Goal: Task Accomplishment & Management: Manage account settings

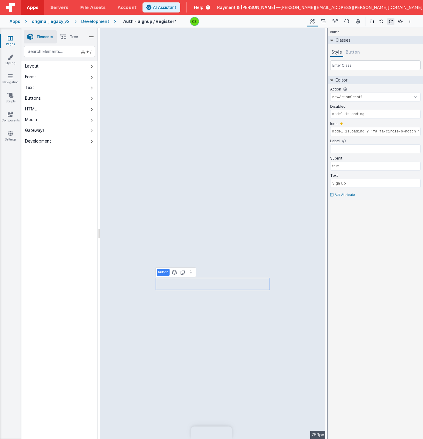
select select "newActionScript2"
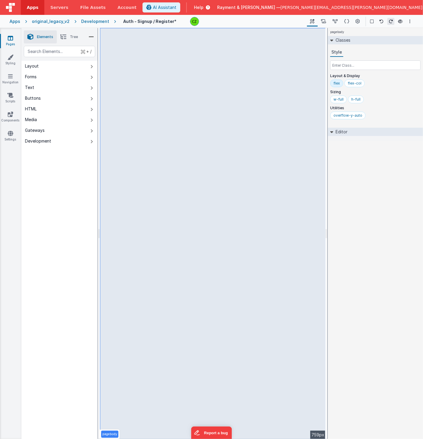
select select "email"
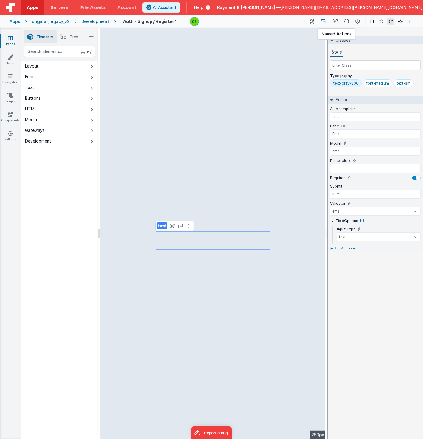
click at [325, 17] on button at bounding box center [324, 21] width 12 height 10
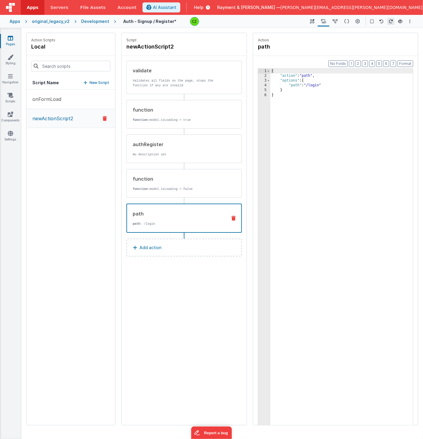
click at [191, 312] on div "Script newActionScript2 validate Validates all fields on the page, stops the fu…" at bounding box center [184, 229] width 125 height 392
click at [333, 19] on button at bounding box center [335, 21] width 12 height 10
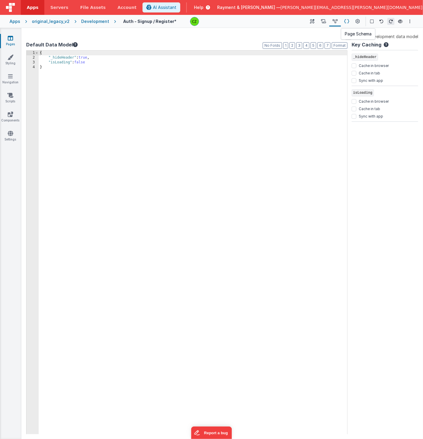
click at [349, 20] on icon at bounding box center [346, 21] width 5 height 6
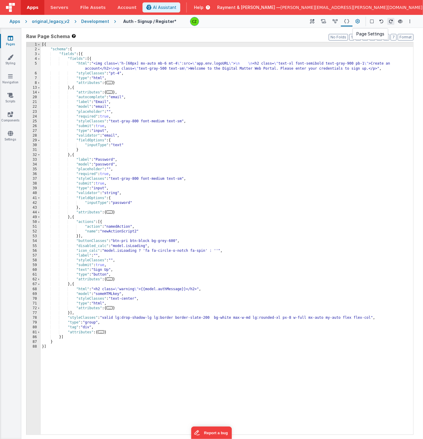
click at [355, 19] on button at bounding box center [357, 21] width 11 height 10
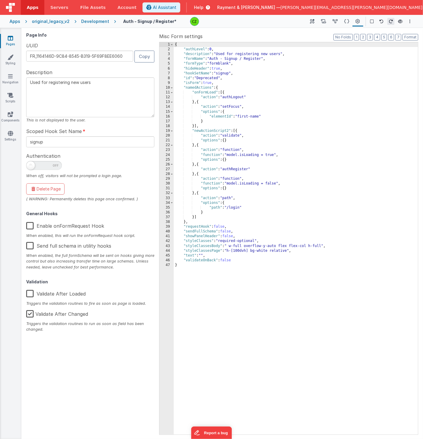
click at [31, 6] on span "Apps" at bounding box center [33, 7] width 12 height 6
click at [11, 40] on icon at bounding box center [10, 38] width 5 height 6
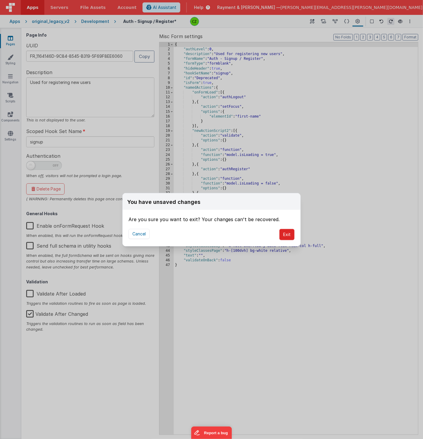
click at [287, 234] on button "Exit" at bounding box center [286, 234] width 15 height 11
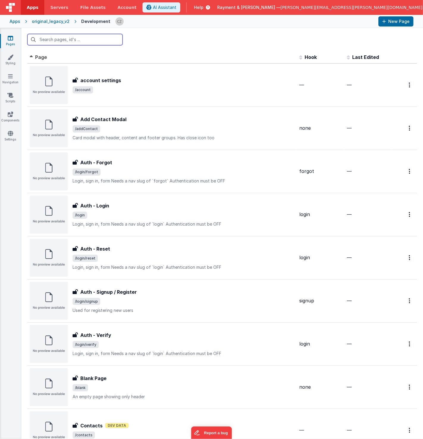
click at [82, 39] on input "text" at bounding box center [74, 39] width 95 height 11
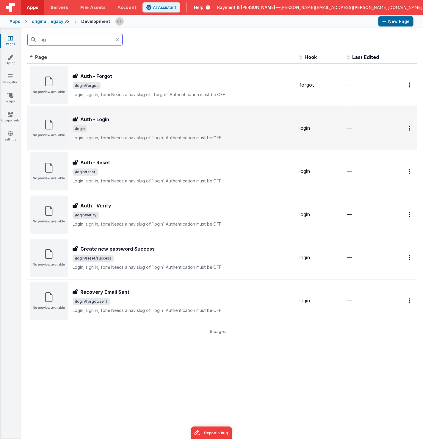
type input "log"
click at [134, 118] on div "Auth - Login" at bounding box center [184, 119] width 222 height 7
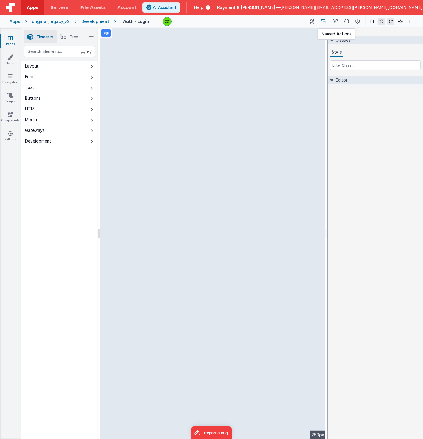
click at [326, 21] on icon at bounding box center [323, 21] width 5 height 6
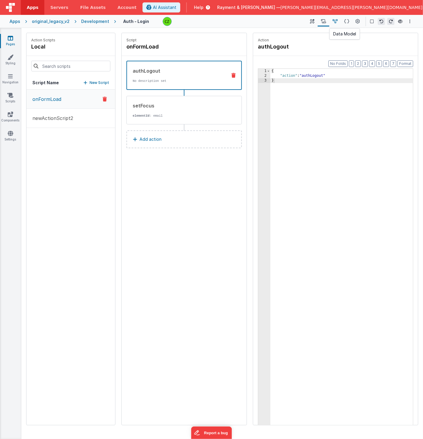
click at [337, 21] on icon at bounding box center [335, 21] width 5 height 6
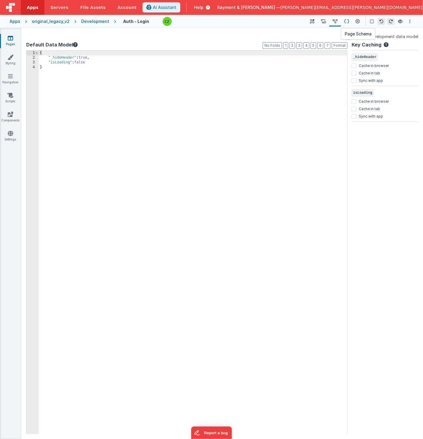
click at [348, 21] on icon at bounding box center [346, 21] width 5 height 6
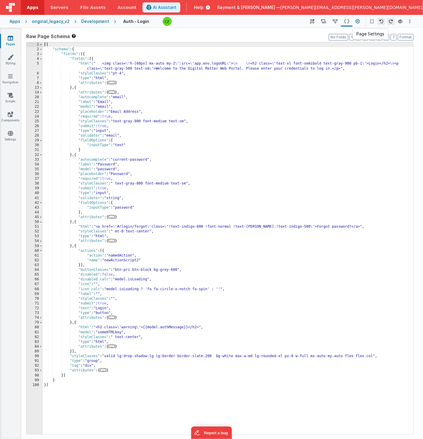
click at [359, 22] on icon at bounding box center [358, 21] width 4 height 6
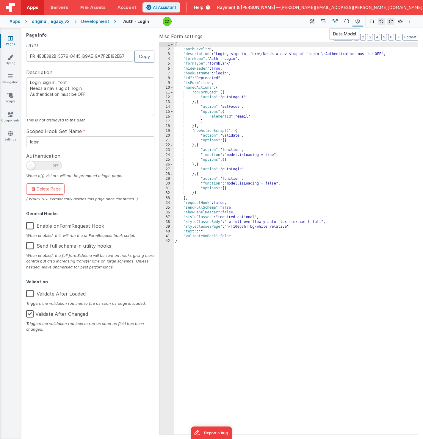
click at [333, 18] on button at bounding box center [335, 21] width 12 height 10
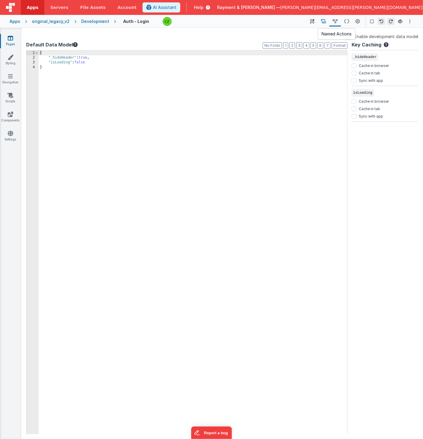
click at [326, 22] on icon at bounding box center [323, 21] width 5 height 6
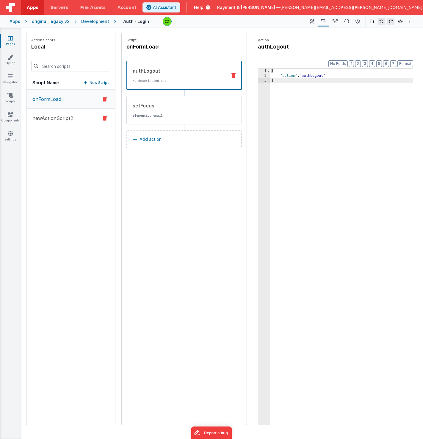
click at [65, 116] on p "newActionScript2" at bounding box center [51, 118] width 44 height 7
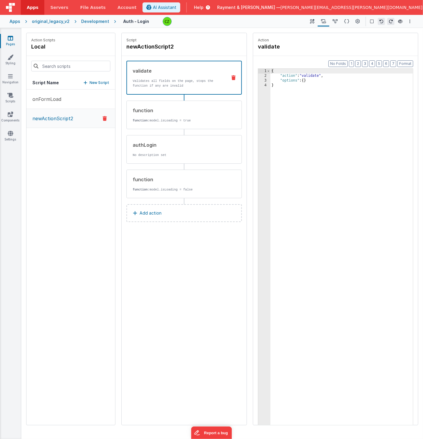
click at [189, 247] on div "Script newActionScript2 validate Validates all fields on the page, stops the fu…" at bounding box center [184, 229] width 125 height 392
click at [151, 210] on p "Add action" at bounding box center [150, 212] width 22 height 7
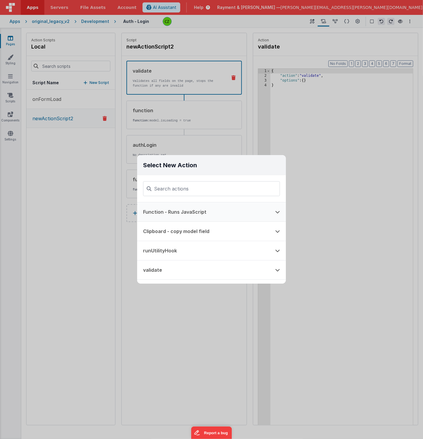
click at [177, 210] on button "Function - Runs JavaScript" at bounding box center [203, 211] width 132 height 19
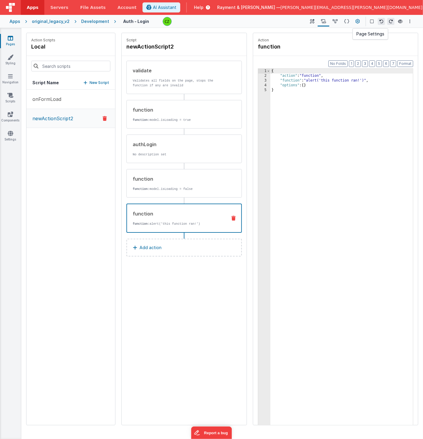
click at [358, 20] on icon at bounding box center [358, 21] width 4 height 6
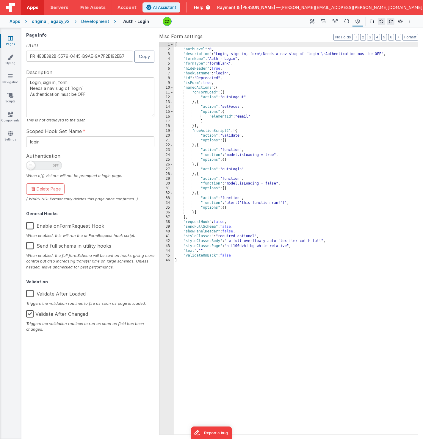
drag, startPoint x: 30, startPoint y: 83, endPoint x: 68, endPoint y: 80, distance: 38.2
click at [68, 80] on textarea "Login, sign in, form Needs a nav slug of `login` Authentication must be OFF" at bounding box center [90, 97] width 128 height 40
click at [85, 88] on textarea "Login, sign in, form Needs a nav slug of `login` Authentication must be OFF" at bounding box center [90, 97] width 128 height 40
drag, startPoint x: 93, startPoint y: 89, endPoint x: 26, endPoint y: 87, distance: 66.0
click at [26, 87] on textarea "Login, sign in, form Needs a nav slug of `login` Authentication must be OFF" at bounding box center [90, 97] width 128 height 40
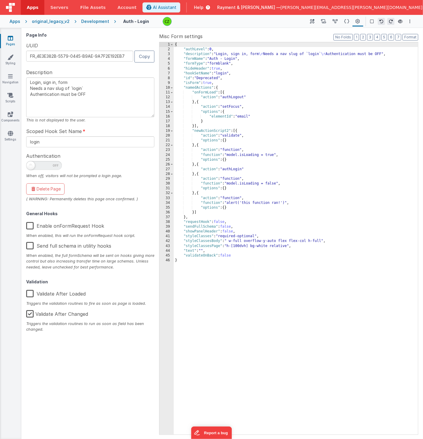
click at [40, 153] on span "Authentication" at bounding box center [43, 155] width 34 height 7
click at [61, 128] on span "Scoped Hook Set Name" at bounding box center [54, 131] width 56 height 7
click at [219, 124] on div "{ "authLevel" : 0 , "description" : "Login, sign in, form \r Needs a nav slug o…" at bounding box center [296, 243] width 244 height 402
click at [98, 38] on div "Page Info UUID FR_4E3E382B-5579-0445-B9AE-9A7F2E192EB7 Copy Description Login, …" at bounding box center [91, 233] width 131 height 401
click at [10, 134] on icon at bounding box center [10, 133] width 5 height 6
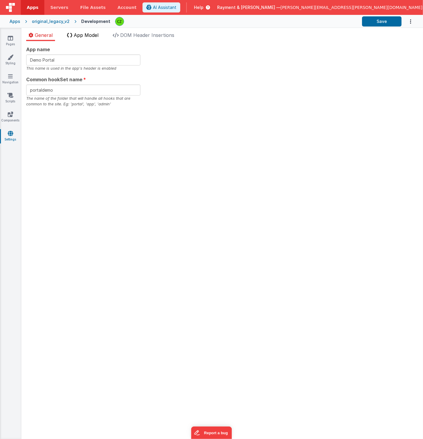
click at [84, 34] on span "App Model" at bounding box center [86, 35] width 25 height 6
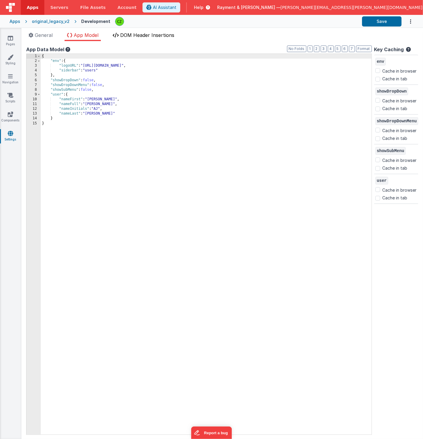
click at [140, 37] on span "DOM Header Insertions" at bounding box center [147, 35] width 54 height 6
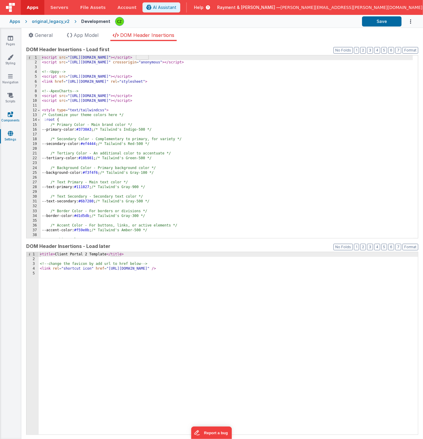
click at [15, 115] on link "Components" at bounding box center [10, 117] width 21 height 12
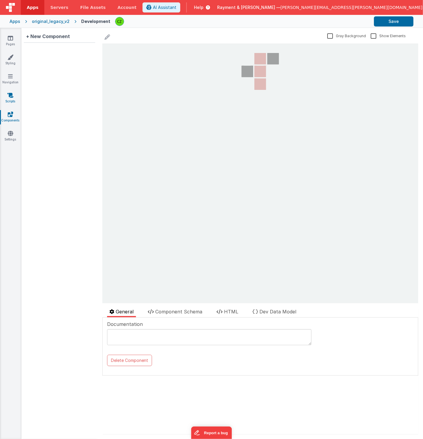
click at [12, 96] on icon at bounding box center [10, 95] width 6 height 6
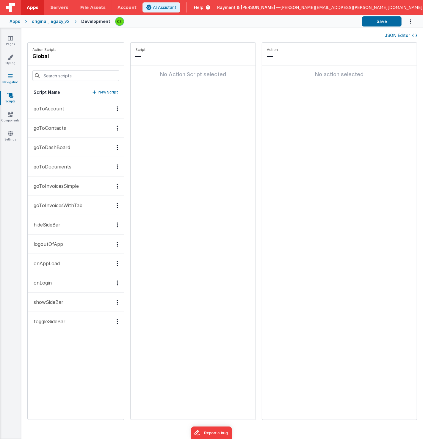
click at [9, 78] on icon at bounding box center [10, 76] width 5 height 6
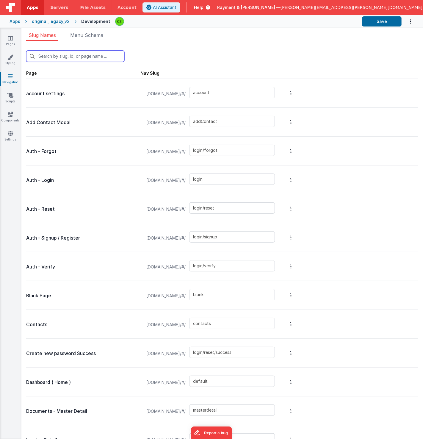
click at [68, 57] on input "text" at bounding box center [75, 56] width 98 height 11
type input "l"
type input "addContact"
type input "login/forgot"
type input "login"
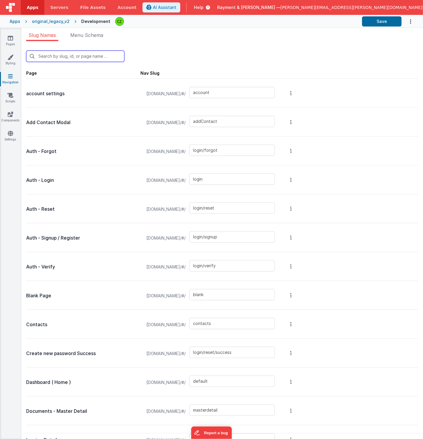
type input "login/reset"
type input "login/signup"
type input "login/verify"
type input "blank"
type input "login/reset/success"
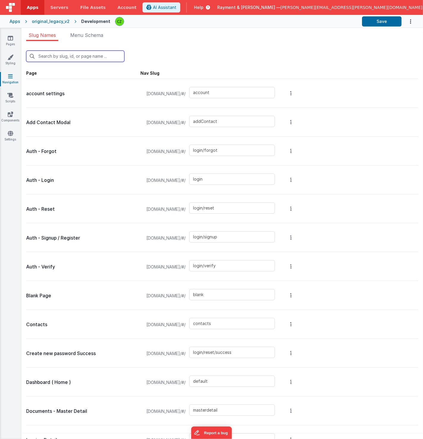
type input "default"
type input "masterdetail"
type input "invoices"
type input "invoices_simple"
type input "invoicesdetail"
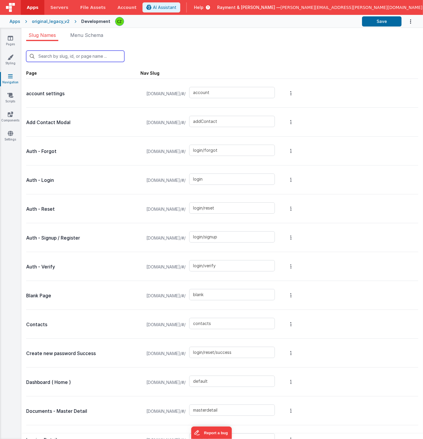
type input "login/forgot/sent"
type input "upload"
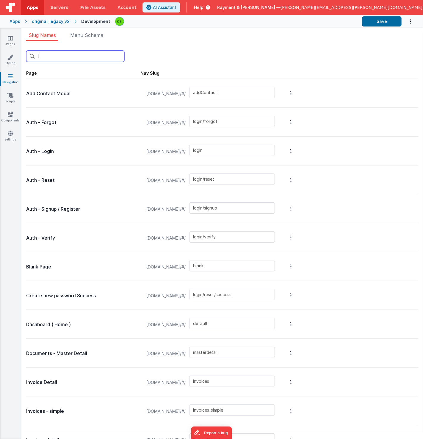
type input "lo"
type input "login/forgot"
type input "login"
type input "login/reset"
type input "login/signup"
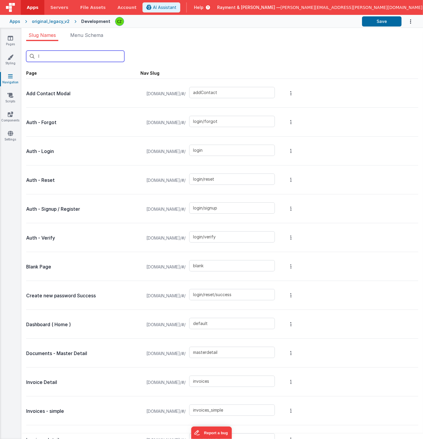
type input "login/verify"
type input "login/reset/success"
type input "login/forgot/sent"
type input "upload"
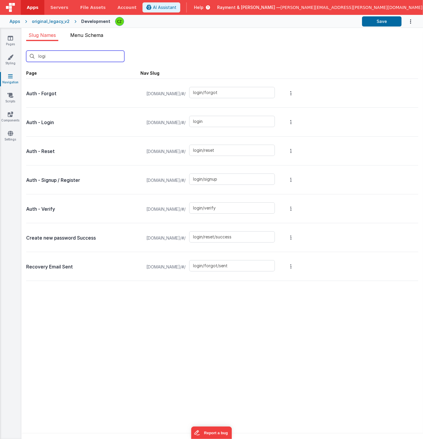
type input "logi"
click at [87, 33] on span "Menu Schema" at bounding box center [86, 35] width 33 height 6
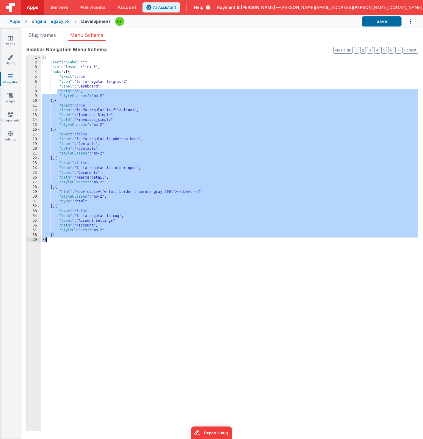
drag, startPoint x: 56, startPoint y: 92, endPoint x: 136, endPoint y: 250, distance: 177.0
click at [136, 250] on div "[{ "sectionLabel" : "" , "styleClasses" : "!mx-3" , "subs" : [{ "exact" : true …" at bounding box center [229, 247] width 377 height 385
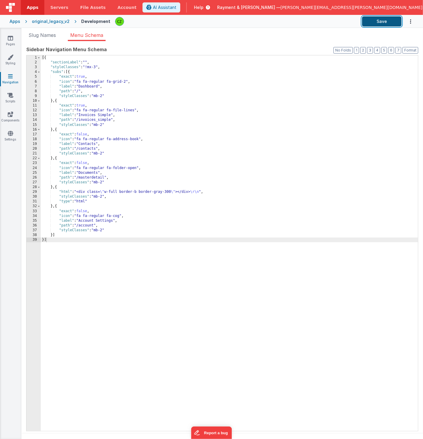
click at [372, 24] on button "Save" at bounding box center [382, 21] width 40 height 10
click at [62, 21] on div "original_legacy_v2" at bounding box center [51, 21] width 38 height 6
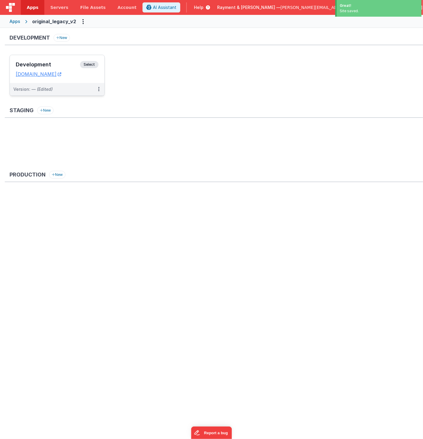
click at [60, 65] on h3 "Development" at bounding box center [48, 65] width 64 height 6
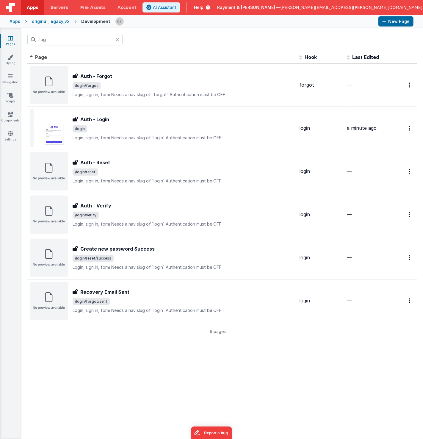
click at [157, 37] on div "log" at bounding box center [222, 39] width 402 height 23
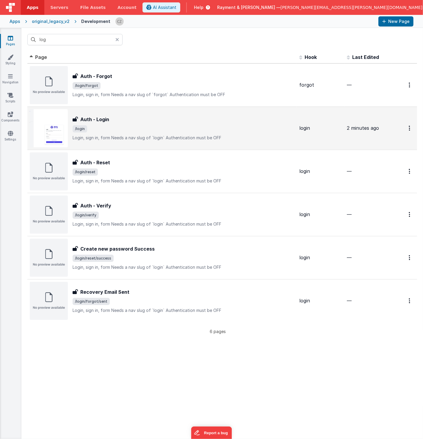
click at [135, 128] on span "/login" at bounding box center [184, 128] width 222 height 7
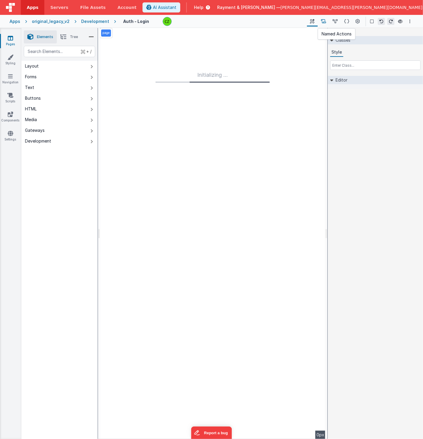
click at [325, 20] on icon at bounding box center [323, 21] width 5 height 6
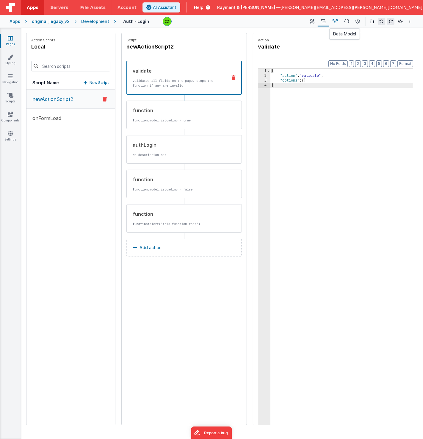
click at [336, 20] on icon at bounding box center [335, 21] width 5 height 6
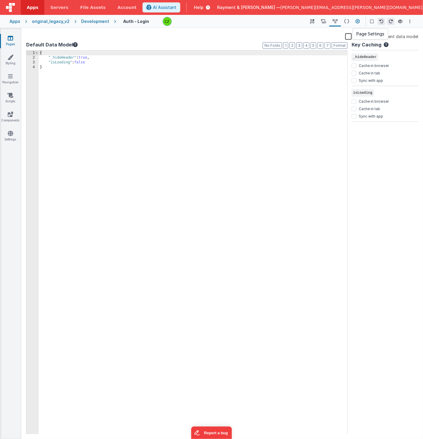
click at [359, 19] on icon at bounding box center [358, 21] width 4 height 6
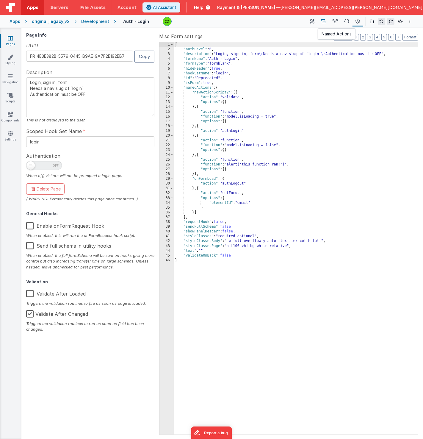
click at [323, 19] on icon at bounding box center [323, 21] width 5 height 6
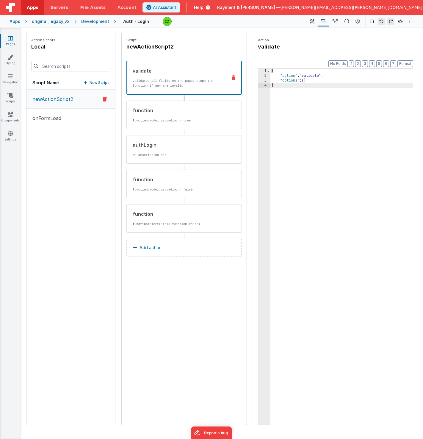
click at [161, 286] on div "Script newActionScript2 validate Validates all fields on the page, stops the fu…" at bounding box center [184, 229] width 125 height 392
click at [167, 302] on div "Script newActionScript2 validate Validates all fields on the page, stops the fu…" at bounding box center [184, 229] width 125 height 392
click at [400, 19] on button at bounding box center [400, 21] width 7 height 8
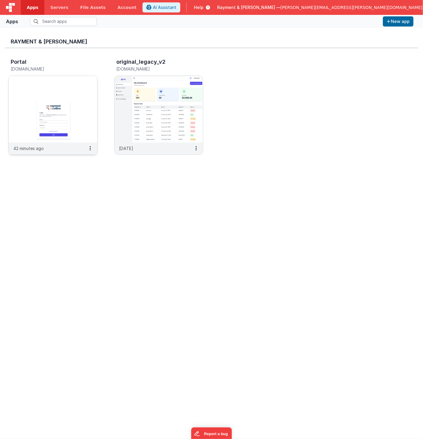
click at [42, 101] on img at bounding box center [53, 109] width 89 height 67
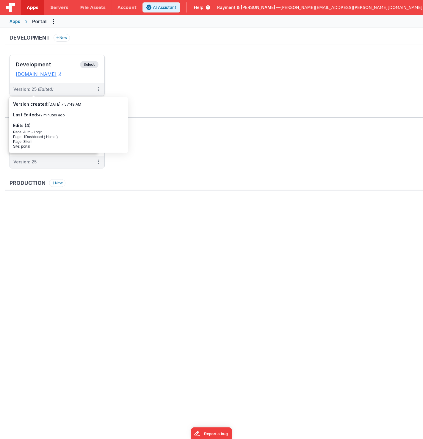
click at [65, 62] on h3 "Development" at bounding box center [48, 65] width 64 height 6
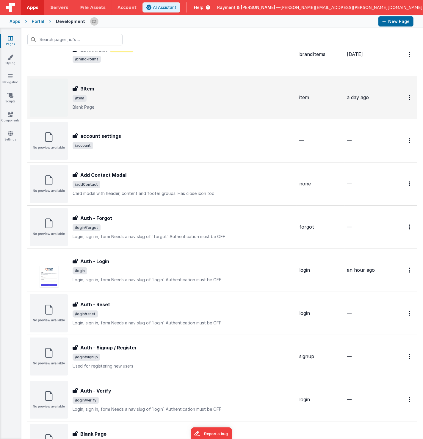
scroll to position [85, 0]
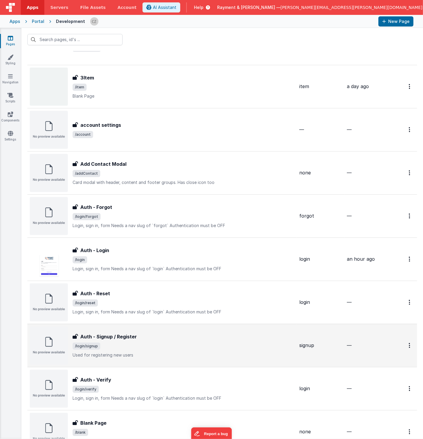
click at [150, 342] on span "/login/signup" at bounding box center [184, 345] width 222 height 7
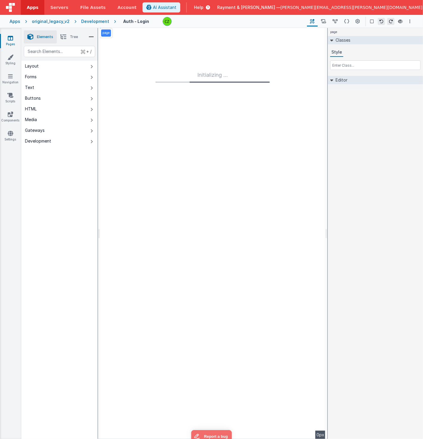
click at [11, 21] on div "Apps" at bounding box center [15, 21] width 11 height 6
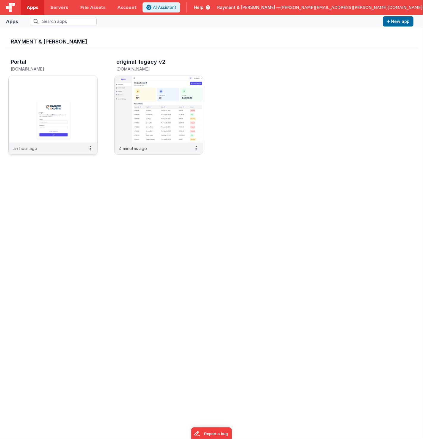
click at [46, 112] on img at bounding box center [53, 109] width 89 height 67
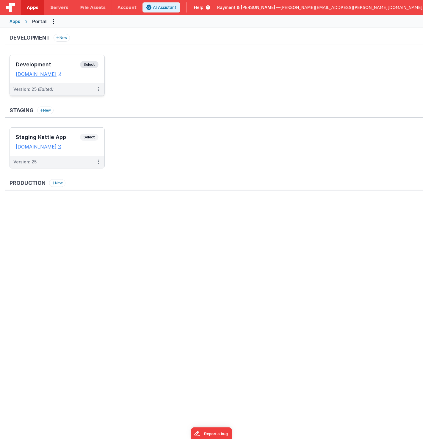
click at [65, 61] on div "Development Select" at bounding box center [57, 66] width 83 height 10
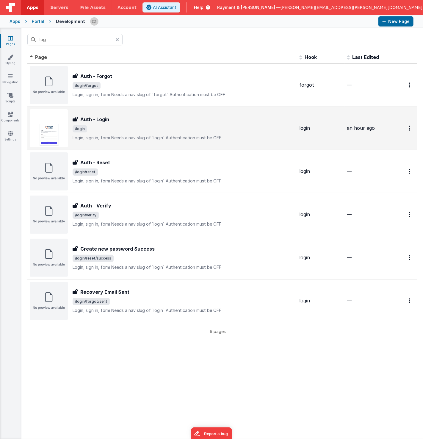
click at [139, 121] on div "Auth - Login" at bounding box center [184, 119] width 222 height 7
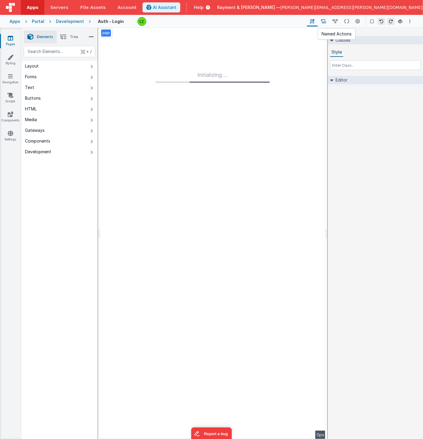
click at [326, 21] on icon at bounding box center [323, 21] width 5 height 6
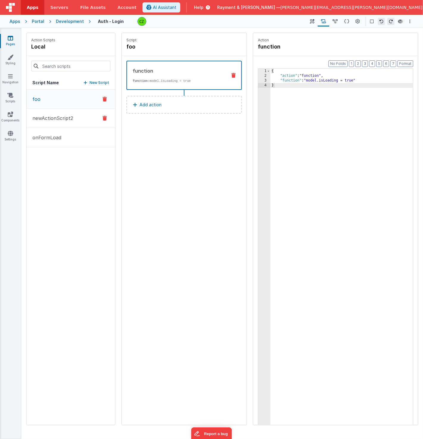
click at [64, 115] on p "newActionScript2" at bounding box center [51, 118] width 44 height 7
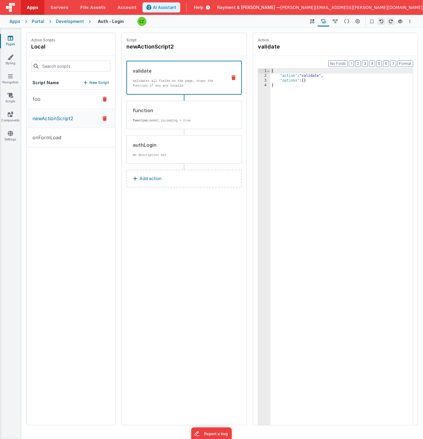
click at [57, 98] on button "foo" at bounding box center [70, 99] width 89 height 19
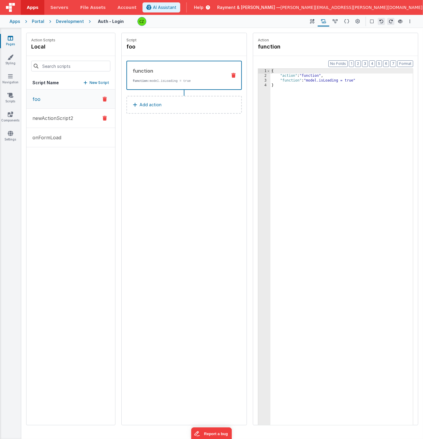
click at [59, 117] on p "newActionScript2" at bounding box center [51, 118] width 44 height 7
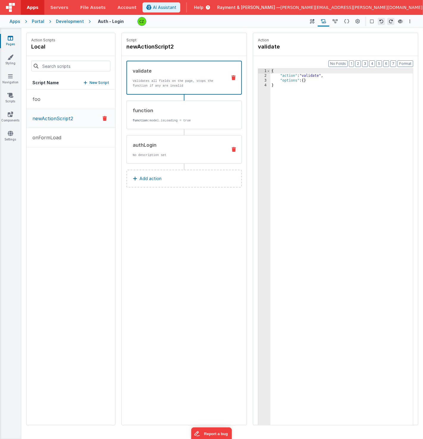
click at [178, 153] on p "No description set" at bounding box center [178, 155] width 90 height 5
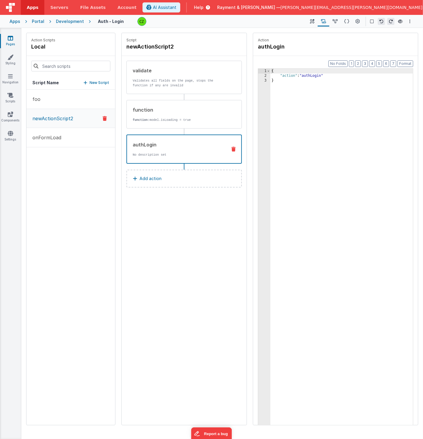
click at [163, 181] on button "Add action" at bounding box center [183, 179] width 115 height 18
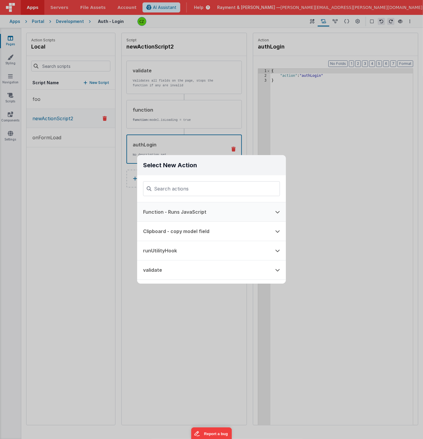
click at [176, 212] on button "Function - Runs JavaScript" at bounding box center [203, 211] width 132 height 19
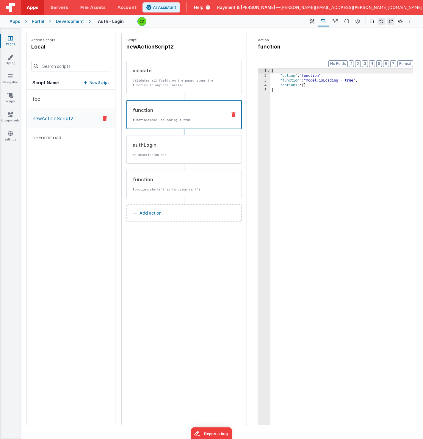
click at [184, 118] on p "function: model.isLoading = true" at bounding box center [178, 120] width 90 height 5
click at [333, 111] on div "{ "action" : "function" , "function" : "model.isLoading = true" , "options" : {…" at bounding box center [341, 261] width 143 height 385
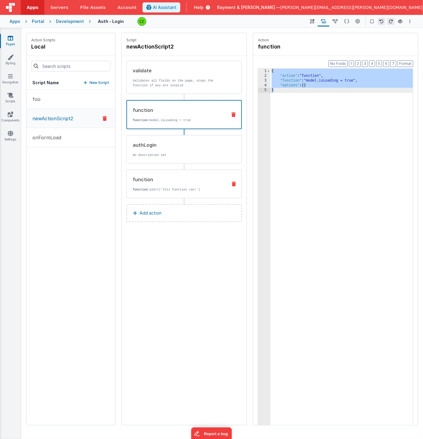
click at [185, 187] on p "function: alert('this function ran!')" at bounding box center [178, 189] width 90 height 5
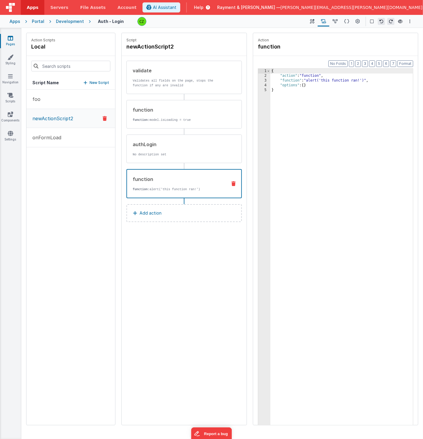
click at [366, 136] on div "{ "action" : "function" , "function" : "alert('this function ran!')" , "options…" at bounding box center [341, 261] width 143 height 385
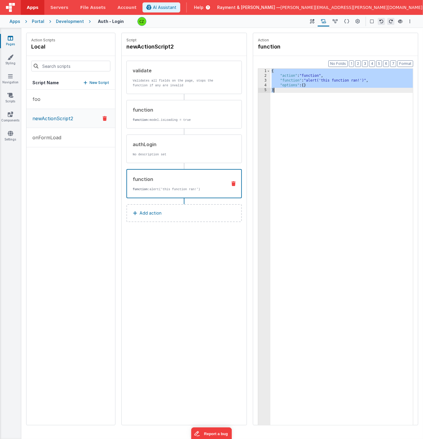
paste textarea
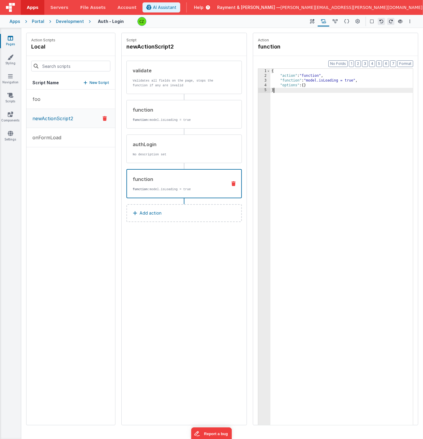
click at [352, 79] on div "{ "action" : "function" , "function" : "model.isLoading = true" , "options" : {…" at bounding box center [341, 261] width 143 height 385
click at [337, 117] on div "{ "action" : "function" , "function" : "model.isLoading = false" , "options" : …" at bounding box center [341, 261] width 143 height 385
click at [170, 264] on div "Script newActionScript2 validate Validates all fields on the page, stops the fu…" at bounding box center [184, 229] width 125 height 392
type textarea "Login, sign in, form Needs a nav slug of `login` Authentication must be OFF"
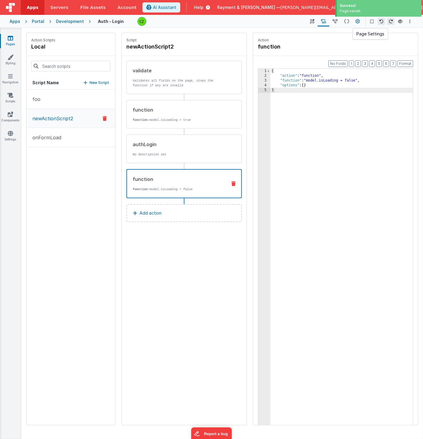
click at [360, 20] on icon at bounding box center [358, 21] width 4 height 6
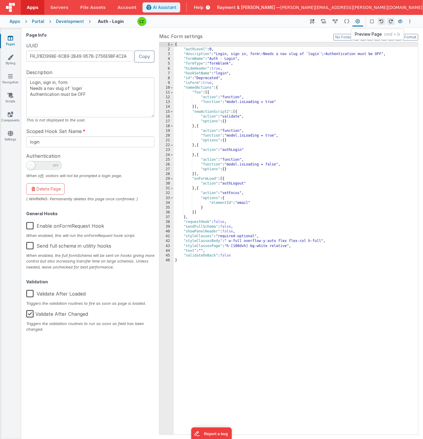
click at [402, 21] on icon at bounding box center [400, 21] width 5 height 4
click at [312, 19] on icon at bounding box center [312, 21] width 4 height 6
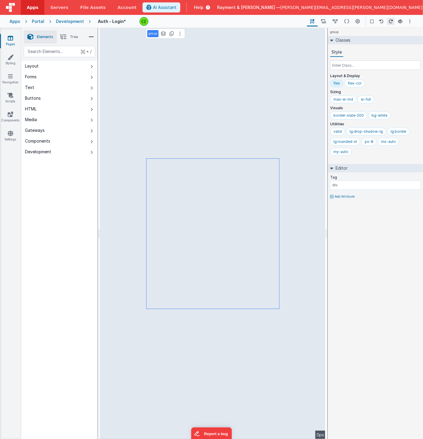
type input "false"
select select "newActionScript2"
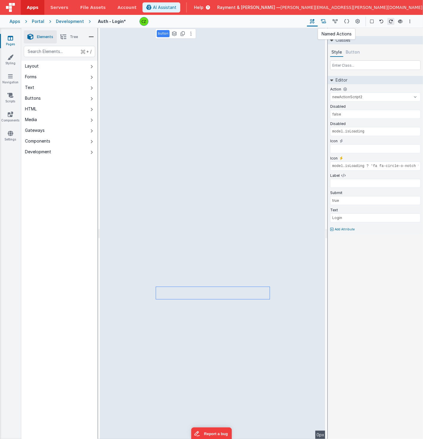
click at [325, 21] on icon at bounding box center [323, 21] width 5 height 6
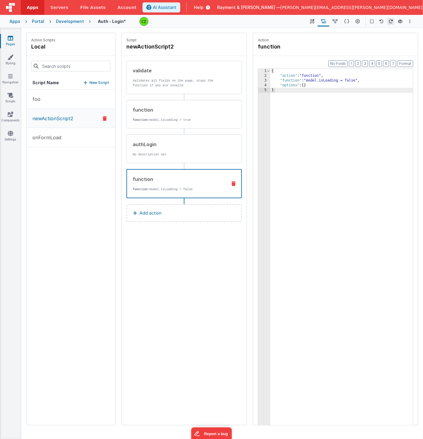
click at [11, 20] on div "Apps" at bounding box center [15, 21] width 11 height 6
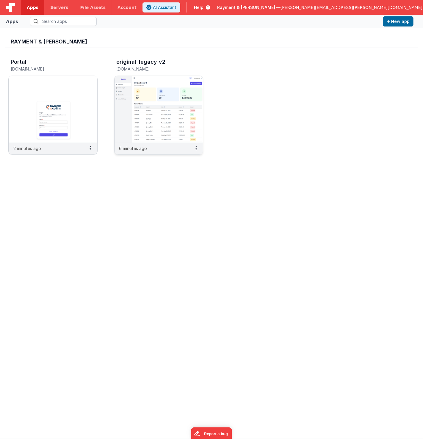
click at [145, 98] on img at bounding box center [159, 109] width 89 height 67
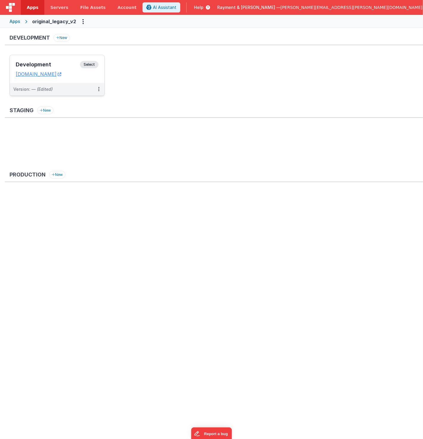
click at [55, 62] on h3 "Development" at bounding box center [48, 65] width 64 height 6
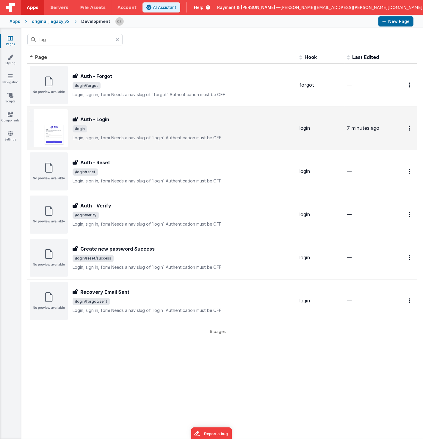
click at [130, 122] on div "Auth - Login Auth - Login /login Login, sign in, formNeeds a nav slug of `logi…" at bounding box center [184, 128] width 222 height 25
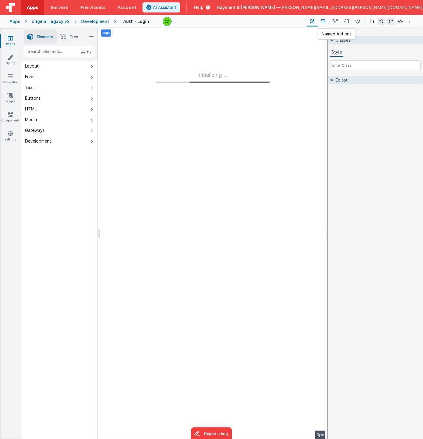
click at [323, 21] on icon at bounding box center [323, 21] width 5 height 6
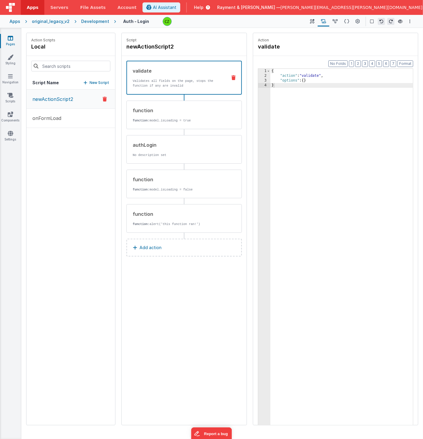
click at [13, 21] on div "Apps" at bounding box center [15, 21] width 11 height 6
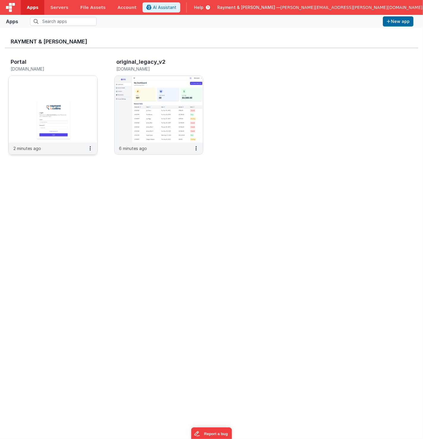
click at [28, 95] on img at bounding box center [53, 109] width 89 height 67
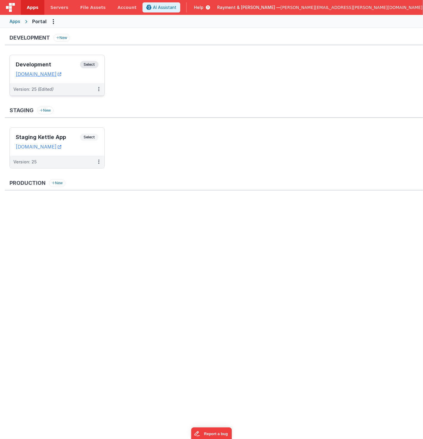
click at [65, 62] on h3 "Development" at bounding box center [48, 65] width 64 height 6
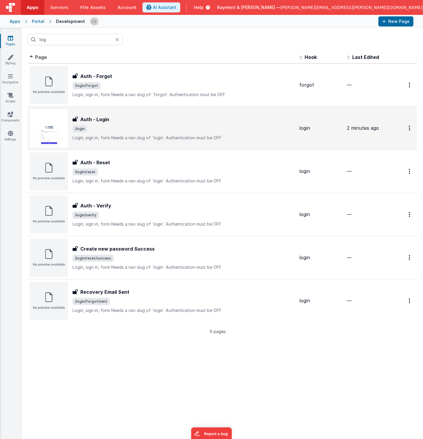
click at [137, 121] on div "Auth - Login" at bounding box center [184, 119] width 222 height 7
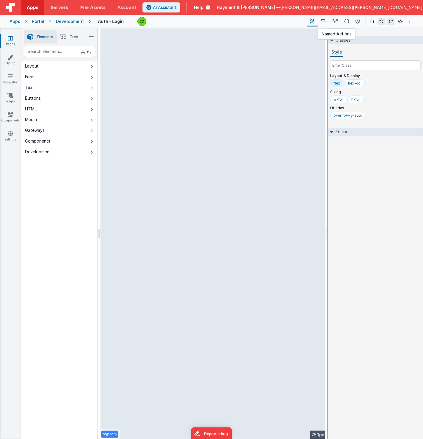
click at [323, 19] on icon at bounding box center [323, 21] width 5 height 6
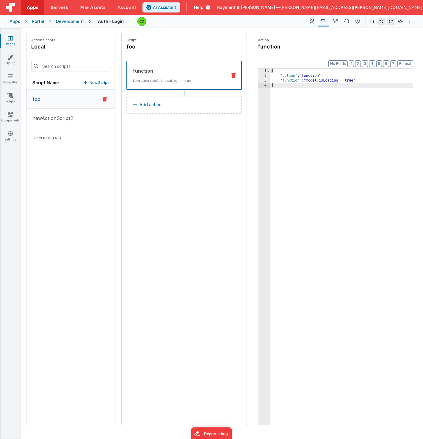
click at [105, 99] on icon at bounding box center [105, 98] width 4 height 7
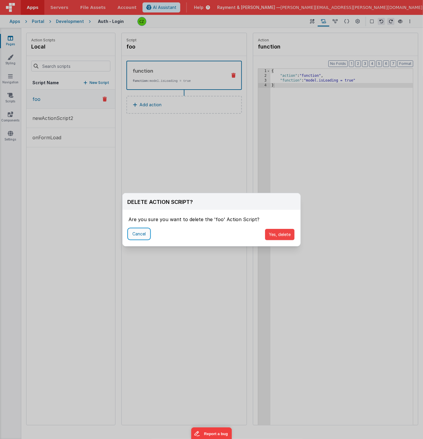
click at [142, 235] on button "Cancel" at bounding box center [138, 234] width 21 height 10
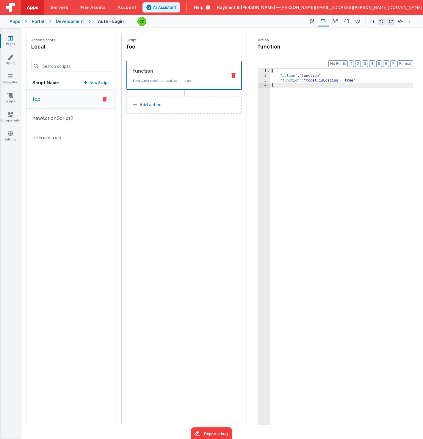
click at [186, 192] on div "Script foo function function: model.isLoading = true Add action" at bounding box center [184, 229] width 125 height 392
click at [313, 22] on icon at bounding box center [312, 21] width 4 height 6
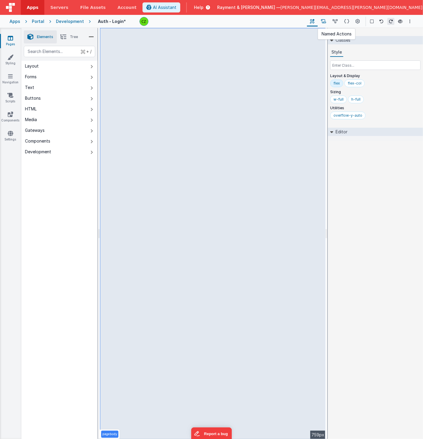
click at [322, 20] on icon at bounding box center [323, 21] width 5 height 6
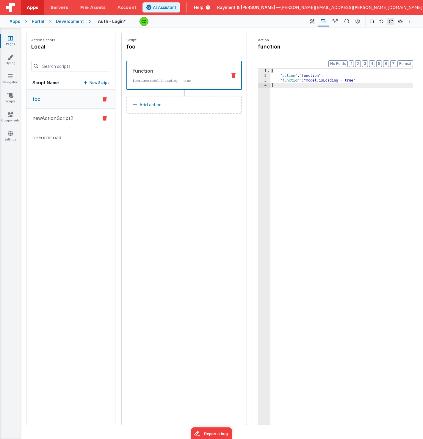
click at [59, 125] on button "newActionScript2" at bounding box center [70, 118] width 89 height 19
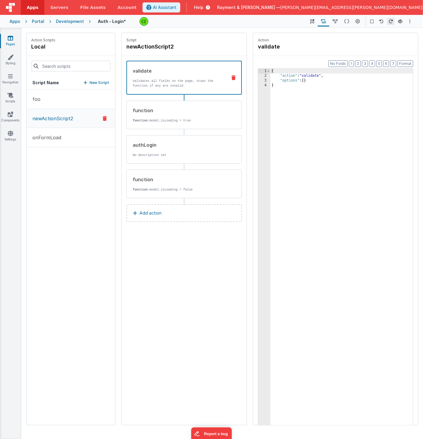
click at [132, 246] on div "Script newActionScript2 validate Validates all fields on the page, stops the fu…" at bounding box center [184, 229] width 125 height 392
click at [163, 146] on div "authLogin" at bounding box center [178, 144] width 90 height 7
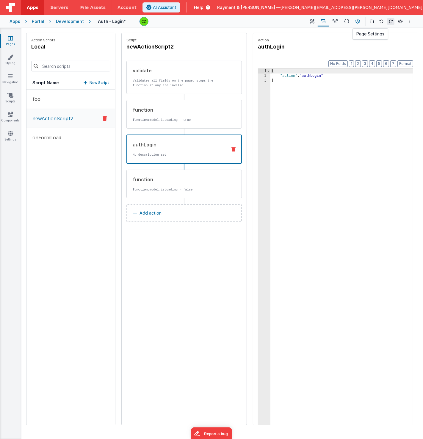
click at [360, 20] on icon at bounding box center [358, 21] width 4 height 6
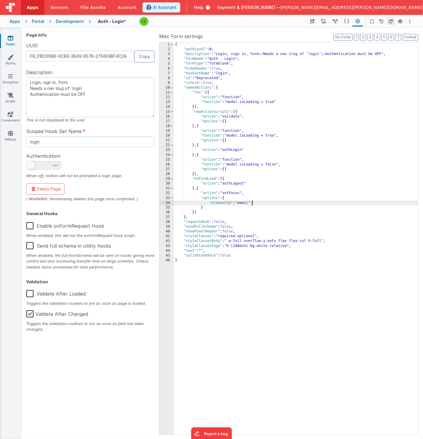
click at [288, 201] on div "{ "authLevel" : 0 , "description" : "Login, sign in, form \r Needs a nav slug o…" at bounding box center [296, 243] width 244 height 402
click at [5, 79] on link "Navigation" at bounding box center [10, 79] width 21 height 12
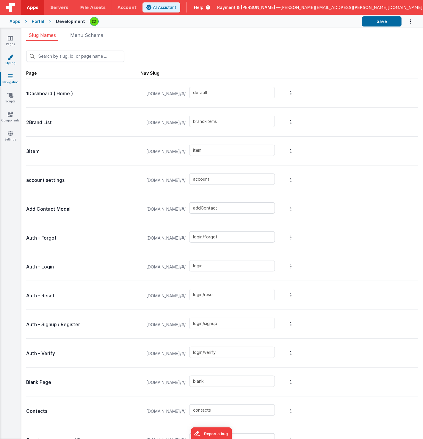
click at [9, 60] on link "Styling" at bounding box center [10, 60] width 21 height 12
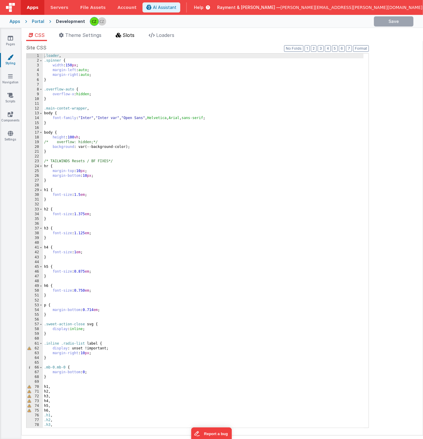
click at [128, 36] on span "Slots" at bounding box center [129, 35] width 12 height 6
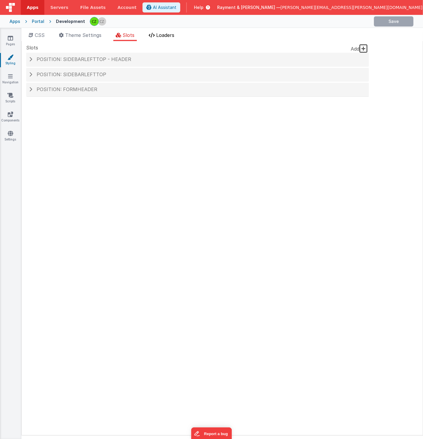
click at [158, 33] on span "Loaders" at bounding box center [165, 35] width 18 height 6
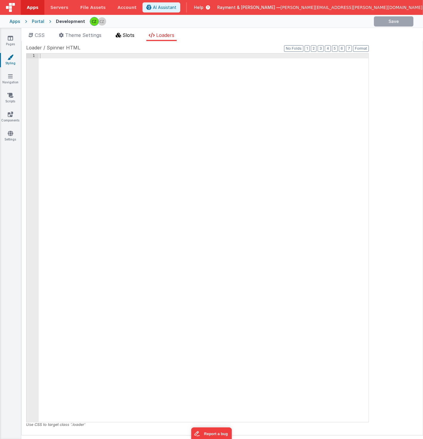
click at [121, 39] on li "Slots" at bounding box center [124, 37] width 23 height 10
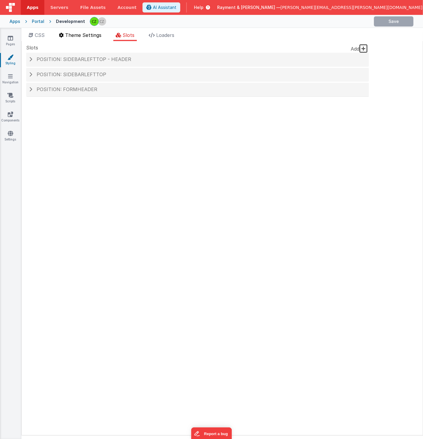
click at [81, 38] on li "Theme Settings" at bounding box center [80, 37] width 47 height 10
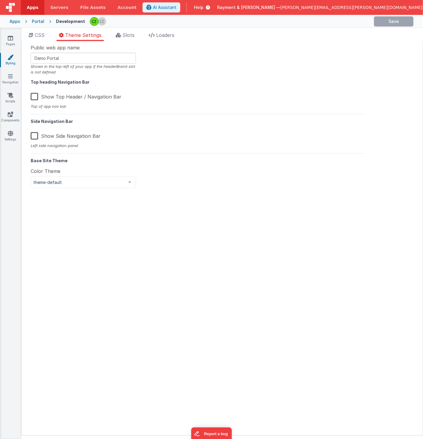
click at [106, 36] on ul "CSS Theme Settings Slots Loaders" at bounding box center [222, 37] width 402 height 10
click at [126, 32] on span "Slots" at bounding box center [129, 35] width 12 height 6
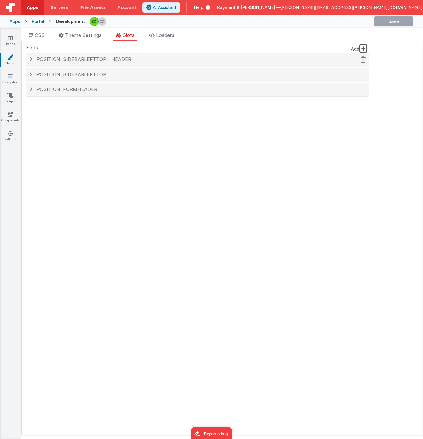
click at [37, 60] on span "Position: sidebarLeftTop - header" at bounding box center [84, 59] width 95 height 6
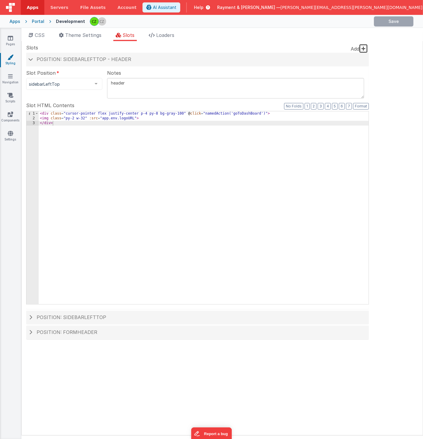
click at [32, 74] on span "Slot Position" at bounding box center [40, 72] width 29 height 7
click at [7, 81] on link "Navigation" at bounding box center [10, 79] width 21 height 12
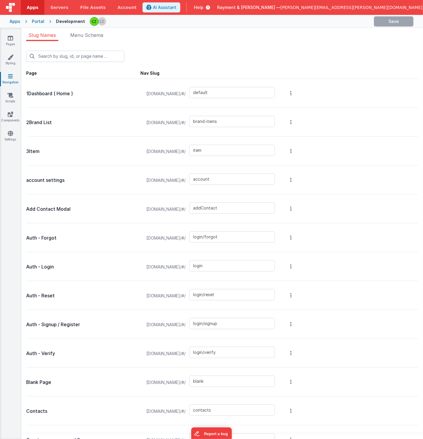
click at [151, 73] on div "Nav Slug" at bounding box center [149, 73] width 19 height 6
click at [79, 36] on span "Menu Schema" at bounding box center [86, 35] width 33 height 6
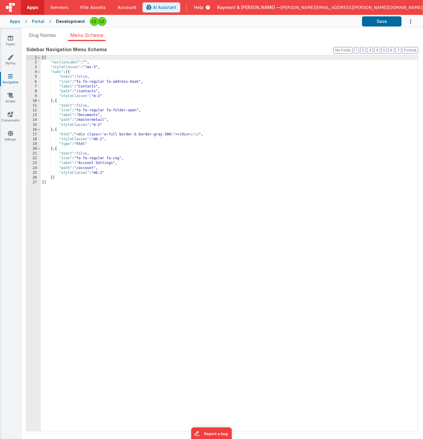
click at [42, 28] on div "Slug Names Menu Schema New Slug Page Nav Slug 1Dashboard ( Home ) raymentcollin…" at bounding box center [222, 233] width 402 height 411
click at [40, 34] on span "Slug Names" at bounding box center [42, 35] width 27 height 6
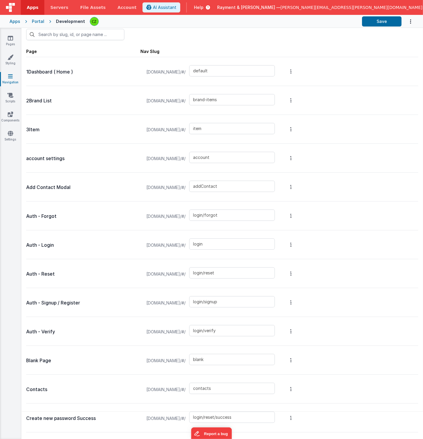
scroll to position [23, 0]
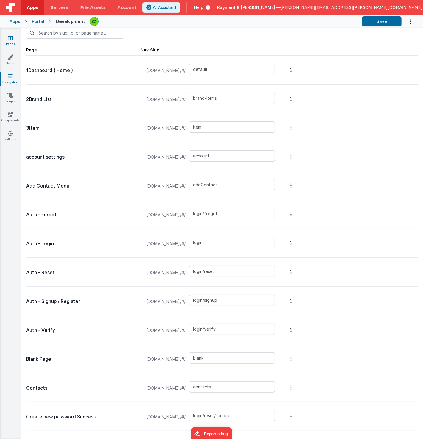
click at [13, 43] on link "Pages" at bounding box center [10, 41] width 21 height 12
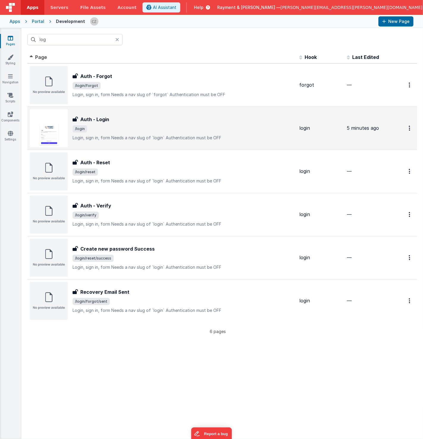
click at [124, 128] on span "/login" at bounding box center [184, 128] width 222 height 7
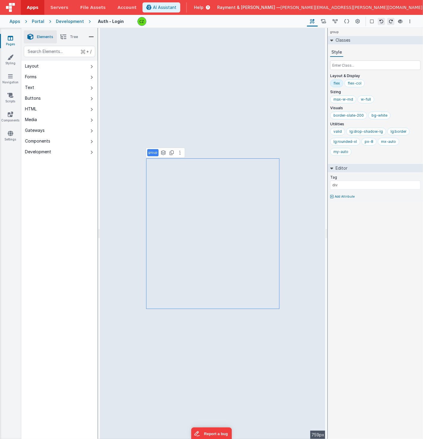
type input "false"
select select "newActionScript2"
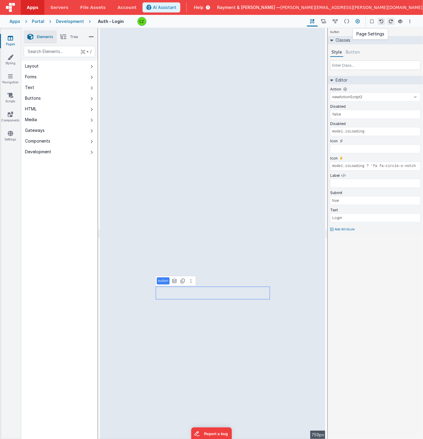
click at [359, 19] on icon at bounding box center [358, 21] width 4 height 6
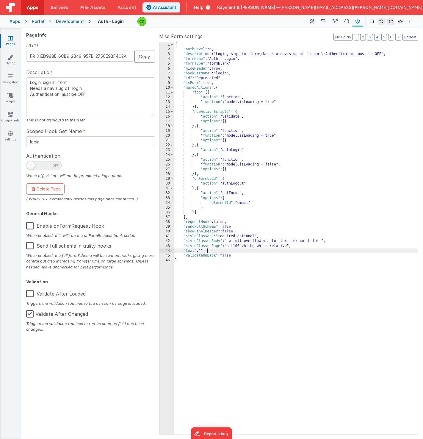
click at [249, 250] on div "{ "authLevel" : 0 , "description" : "Login, sign in, form \r Needs a nav slug o…" at bounding box center [296, 243] width 244 height 402
click at [246, 255] on div "{ "authLevel" : 0 , "description" : "Login, sign in, form \r Needs a nav slug o…" at bounding box center [296, 243] width 244 height 402
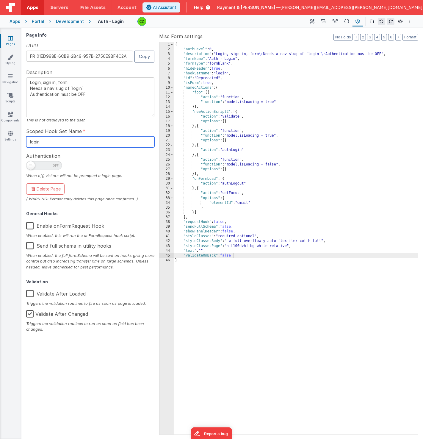
click at [45, 142] on input "login" at bounding box center [90, 141] width 128 height 11
click at [48, 141] on input "login" at bounding box center [90, 141] width 128 height 11
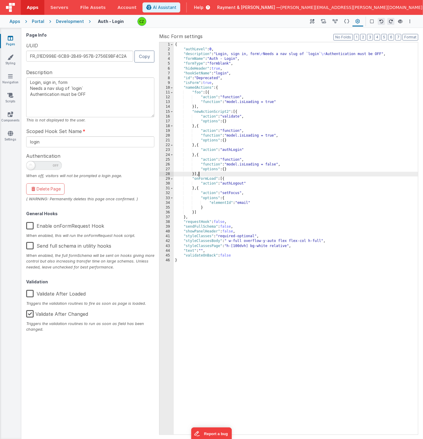
click at [224, 175] on div "{ "authLevel" : 0 , "description" : "Login, sign in, form \r Needs a nav slug o…" at bounding box center [296, 243] width 244 height 402
click at [227, 217] on div "{ "authLevel" : 0 , "description" : "Login, sign in, form \r Needs a nav slug o…" at bounding box center [296, 243] width 244 height 402
click at [220, 212] on div "{ "authLevel" : 0 , "description" : "Login, sign in, form \r Needs a nav slug o…" at bounding box center [296, 243] width 244 height 402
click at [313, 21] on icon at bounding box center [312, 21] width 4 height 6
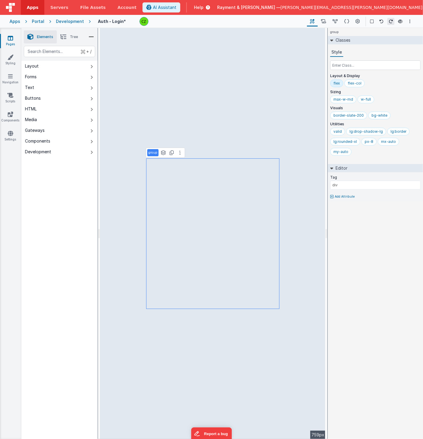
click at [64, 37] on icon at bounding box center [63, 37] width 6 height 8
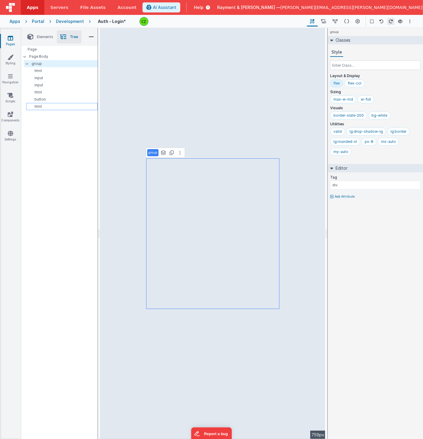
click at [50, 106] on p "html" at bounding box center [63, 106] width 69 height 5
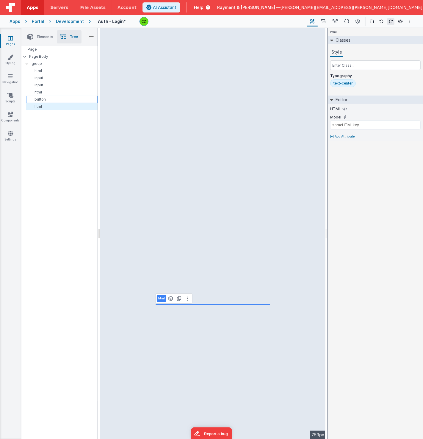
click at [50, 97] on p "button" at bounding box center [63, 99] width 69 height 5
select select "newActionScript2"
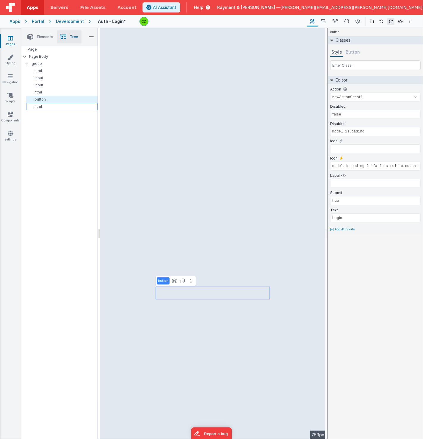
click at [51, 107] on p "html" at bounding box center [63, 106] width 69 height 5
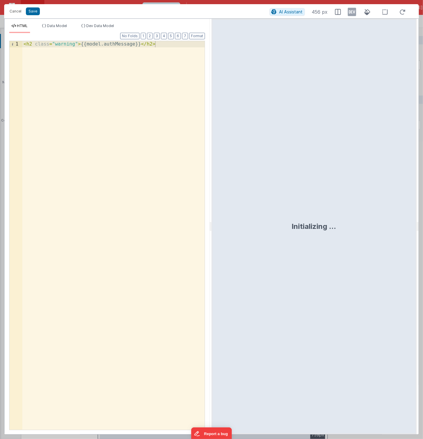
click at [112, 44] on div "< h2 class = "warning" > {{model.authMessage}} </ h2 >" at bounding box center [113, 241] width 183 height 401
click at [12, 10] on button "Cancel" at bounding box center [16, 11] width 18 height 8
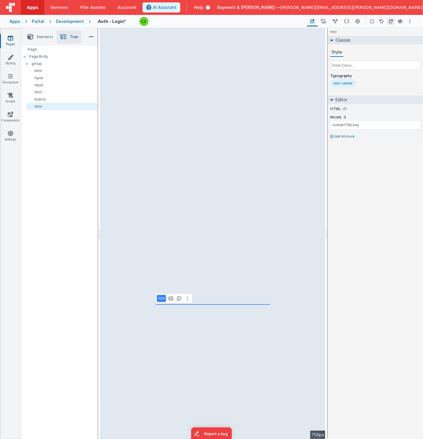
click at [49, 125] on div "Page Page Body group html input input html button html" at bounding box center [59, 223] width 76 height 355
click at [39, 40] on li "Elements" at bounding box center [40, 36] width 33 height 13
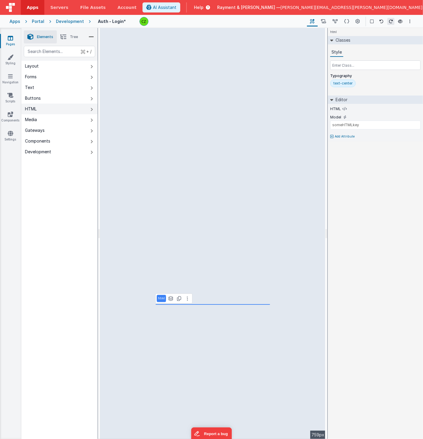
click at [32, 107] on div "HTML" at bounding box center [31, 109] width 12 height 6
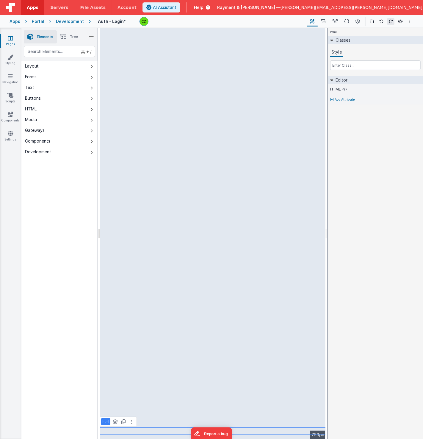
click at [71, 35] on span "Tree" at bounding box center [74, 37] width 8 height 5
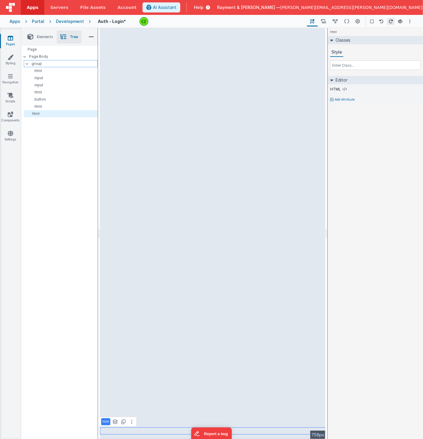
click at [26, 62] on div at bounding box center [28, 63] width 5 height 5
click at [44, 61] on p "group" at bounding box center [65, 63] width 66 height 7
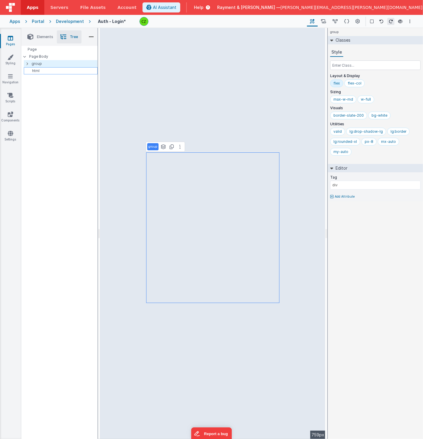
click at [35, 69] on p "html" at bounding box center [61, 70] width 71 height 5
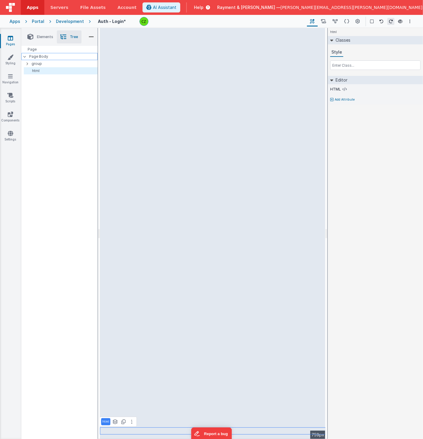
click at [33, 57] on p "Page Body" at bounding box center [63, 56] width 68 height 5
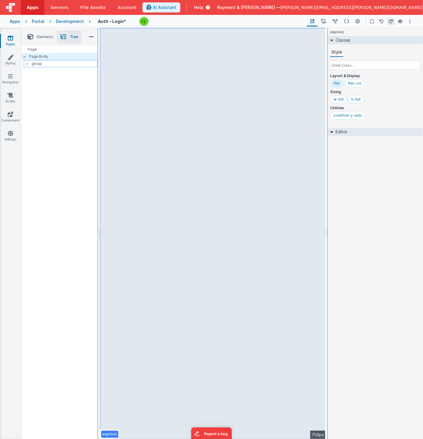
click at [28, 63] on icon at bounding box center [27, 63] width 2 height 5
click at [27, 63] on icon at bounding box center [27, 64] width 5 height 2
click at [38, 70] on p "html" at bounding box center [61, 70] width 71 height 5
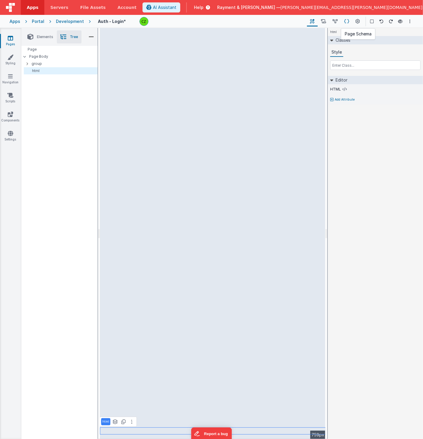
click at [344, 20] on button at bounding box center [347, 21] width 12 height 10
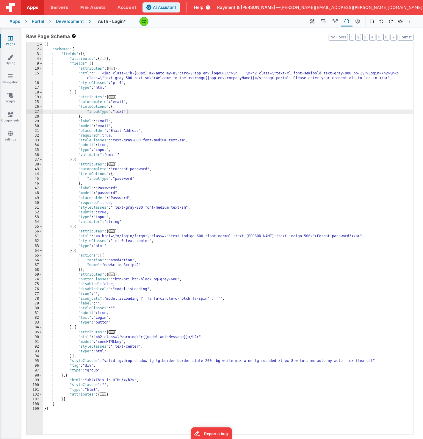
click at [142, 112] on div "[{ "schema" : { "fields" : [{ "attributes" : { ... } , "fields" : [{ "attribute…" at bounding box center [228, 243] width 371 height 402
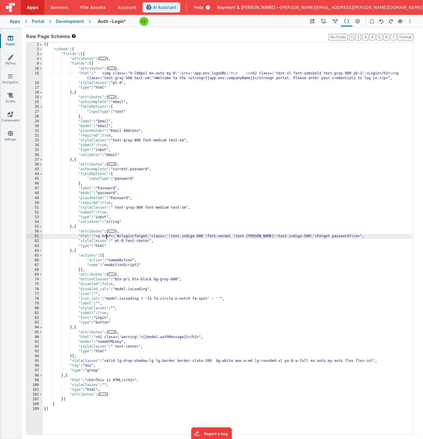
click at [106, 236] on div "[{ "schema" : { "fields" : [{ "attributes" : { ... } , "fields" : [{ "attribute…" at bounding box center [228, 243] width 371 height 402
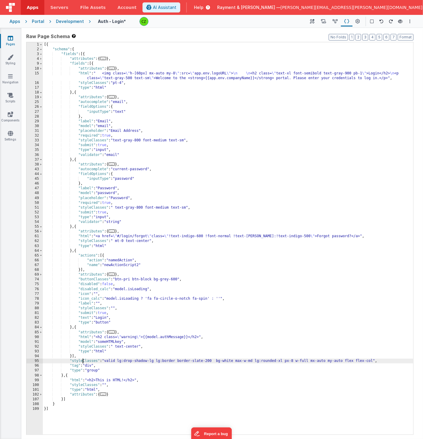
click at [81, 360] on div "[{ "schema" : { "fields" : [{ "attributes" : { ... } , "fields" : [{ "attribute…" at bounding box center [228, 243] width 371 height 402
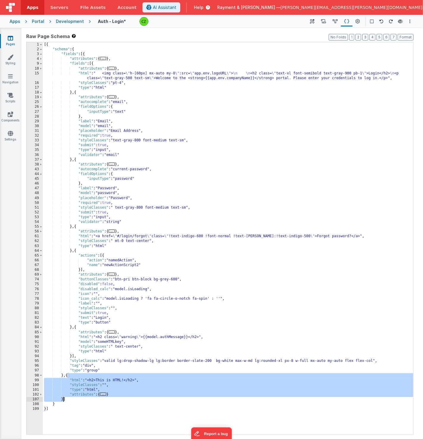
drag, startPoint x: 67, startPoint y: 375, endPoint x: 63, endPoint y: 397, distance: 22.1
click at [63, 397] on div "[{ "schema" : { "fields" : [{ "attributes" : { ... } , "fields" : [{ "attribute…" at bounding box center [228, 243] width 371 height 402
click at [79, 380] on div "[{ "schema" : { "fields" : [{ "attributes" : { ... } , "fields" : [{ "attribute…" at bounding box center [228, 243] width 371 height 402
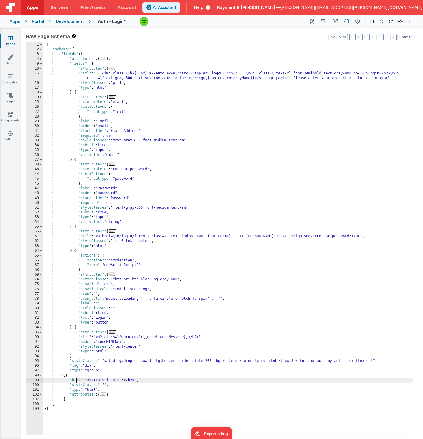
click at [76, 380] on div "[{ "schema" : { "fields" : [{ "attributes" : { ... } , "fields" : [{ "attribute…" at bounding box center [228, 243] width 371 height 402
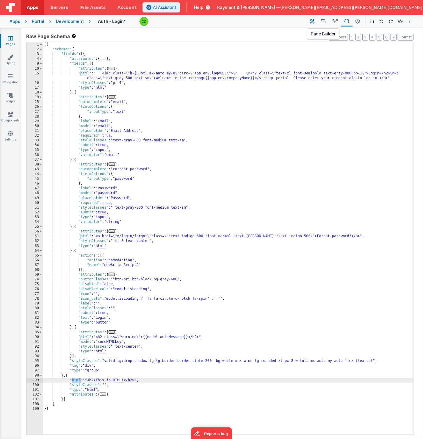
click at [313, 23] on icon at bounding box center [312, 21] width 4 height 6
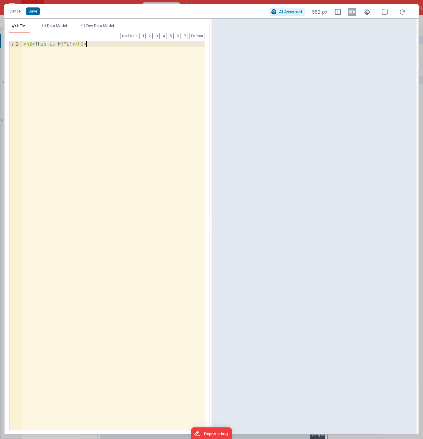
click at [66, 75] on div "< h2 > This is HTML! </ h2 >" at bounding box center [113, 241] width 183 height 401
click at [27, 11] on button "Save" at bounding box center [33, 11] width 14 height 8
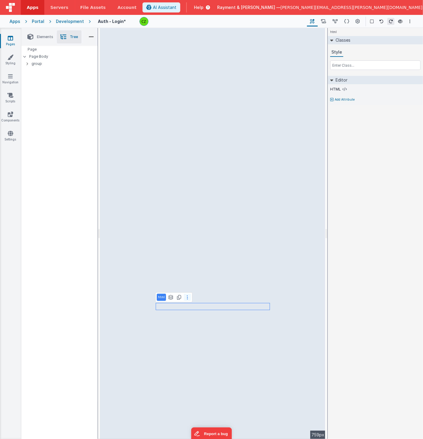
click at [187, 297] on icon at bounding box center [187, 297] width 1 height 5
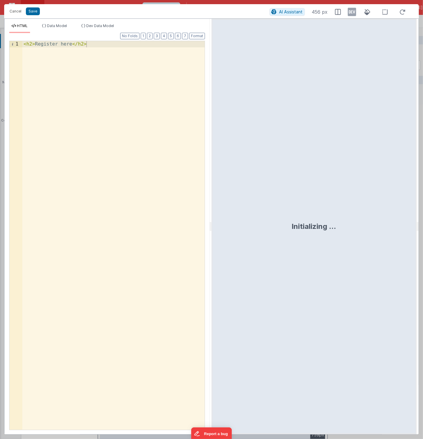
click at [69, 44] on div "< h2 > Register here </ h2 >" at bounding box center [113, 241] width 183 height 401
click at [289, 12] on span "AI Assistant" at bounding box center [290, 11] width 23 height 5
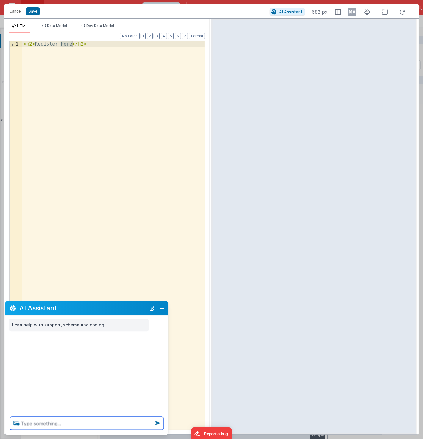
click at [38, 422] on textarea at bounding box center [86, 423] width 153 height 13
type textarea "in jere"
type textarea "replace here with a anchor tag and redirect to register"
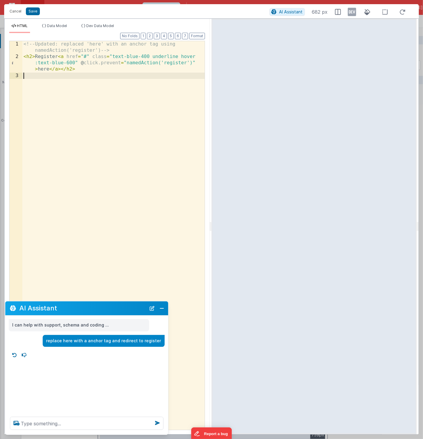
click at [146, 88] on div "<!-- Updated: replaced 'here' with an anchor tag using namedAction('register') …" at bounding box center [113, 244] width 183 height 407
click at [106, 67] on div "<!-- Updated: replaced 'here' with an anchor tag using namedAction('register') …" at bounding box center [113, 244] width 183 height 407
click at [129, 56] on div "<!-- Updated: replaced 'here' with an anchor tag using namedAction('register') …" at bounding box center [113, 244] width 183 height 407
click at [188, 55] on div "<!-- Updated: replaced 'here' with an anchor tag using namedAction('register') …" at bounding box center [113, 244] width 183 height 407
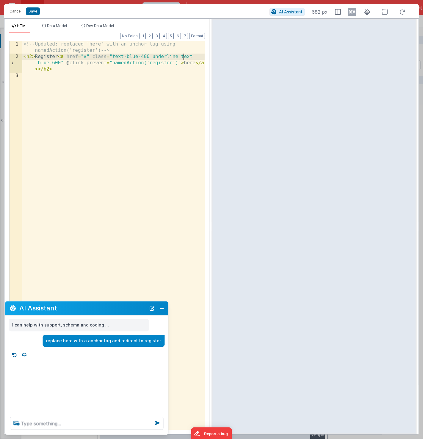
click at [139, 84] on div "<!-- Updated: replaced 'here' with an anchor tag using namedAction('register') …" at bounding box center [113, 244] width 183 height 407
click at [168, 53] on div "<!-- Updated: replaced 'here' with an anchor tag using namedAction('register') …" at bounding box center [113, 244] width 183 height 407
click at [168, 56] on div "<!-- Updated: replaced 'here' with an anchor tag using namedAction('register') …" at bounding box center [113, 244] width 183 height 407
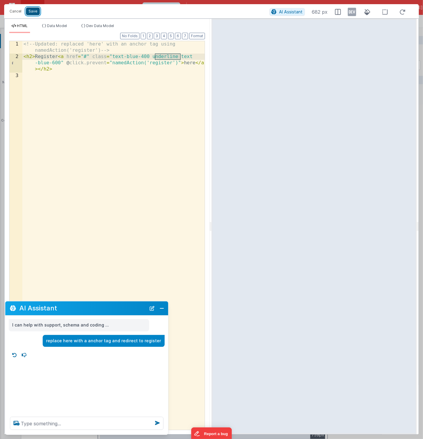
click at [31, 10] on button "Save" at bounding box center [33, 11] width 14 height 8
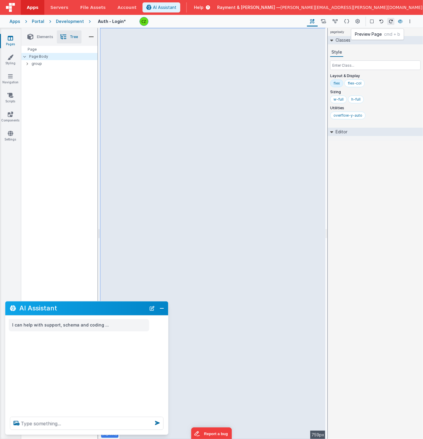
click at [402, 21] on icon at bounding box center [400, 21] width 5 height 4
click at [163, 308] on button "Close" at bounding box center [162, 308] width 8 height 8
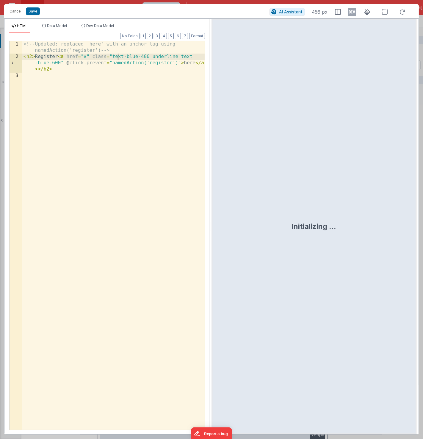
click at [116, 57] on div "<!-- Updated: replaced 'here' with an anchor tag using namedAction('register') …" at bounding box center [113, 244] width 183 height 407
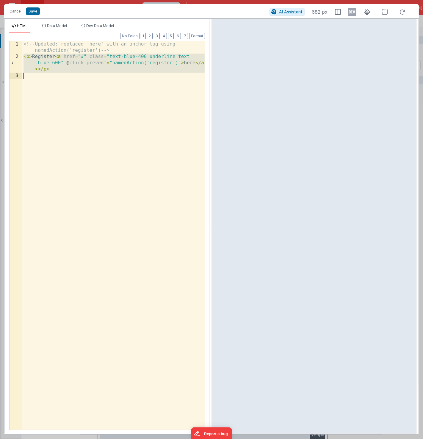
click at [134, 118] on div "<!-- Updated: replaced 'here' with an anchor tag using namedAction('register') …" at bounding box center [113, 244] width 183 height 407
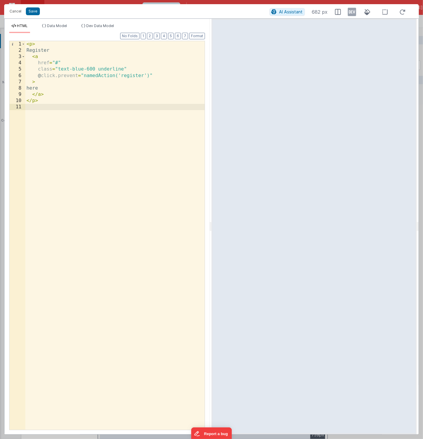
click at [95, 104] on div "< p > Register < a href = "#" class = "text-blue-600 underline" @ click.prevent…" at bounding box center [115, 241] width 180 height 401
click at [154, 134] on div "< p > Register < a href = "#" class = "text-blue-600 underline" @ click.prevent…" at bounding box center [115, 241] width 180 height 401
click at [78, 71] on div "< p > Register < a href = "#" class = "text-blue-600 underline" @ click.prevent…" at bounding box center [115, 241] width 180 height 401
click at [87, 86] on div "< p > Register < a href = "#" class = "text-blue-600 underline hover:text-blue-…" at bounding box center [115, 241] width 180 height 401
click at [91, 139] on div "< p > Register < a href = "#" class = "text-blue-600 underline hover:text-blue-…" at bounding box center [115, 241] width 180 height 401
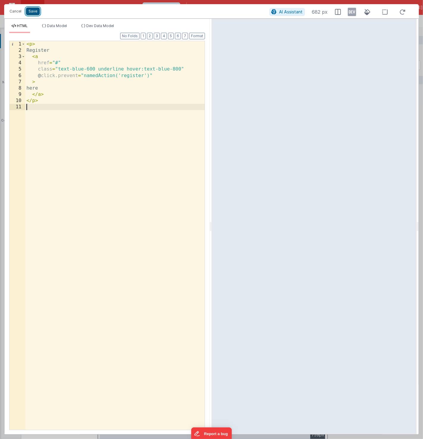
click at [31, 13] on button "Save" at bounding box center [33, 11] width 14 height 8
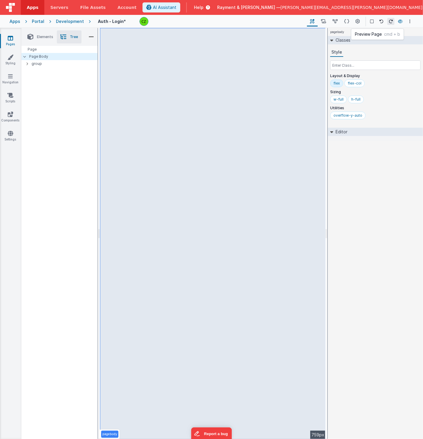
click at [402, 21] on icon at bounding box center [400, 21] width 5 height 4
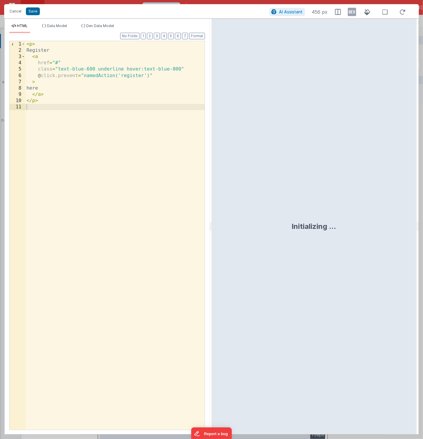
click at [106, 103] on div "< p > Register < a href = "#" class = "text-blue-600 underline hover:text-blue-…" at bounding box center [115, 241] width 180 height 401
click at [86, 68] on div "< p > Register < a href = "#" class = "text-blue-600 underline hover:text-blue-…" at bounding box center [115, 241] width 180 height 401
click at [111, 141] on div "< p > Register < a href = "" class = "text-blue-600 underline hover:text-blue-8…" at bounding box center [115, 241] width 180 height 401
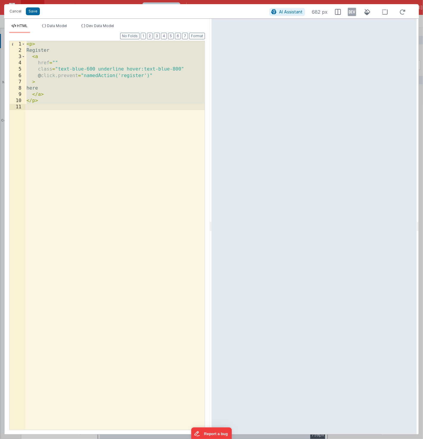
click at [81, 93] on div "< p > Register < a href = "" class = "text-blue-600 underline hover:text-blue-8…" at bounding box center [115, 241] width 180 height 401
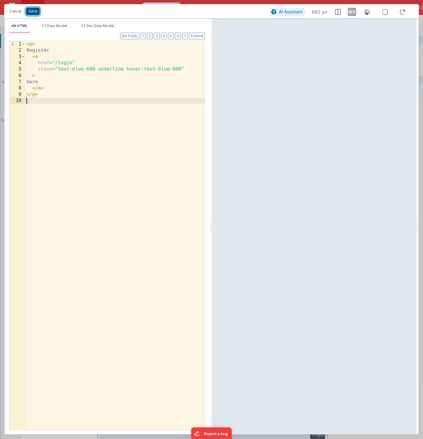
click at [35, 10] on button "Save" at bounding box center [33, 11] width 14 height 8
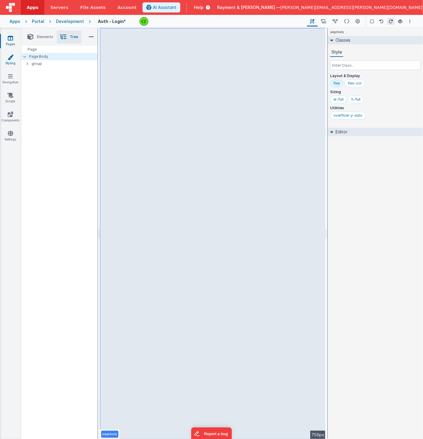
click at [8, 58] on icon at bounding box center [10, 57] width 6 height 6
click at [399, 21] on icon at bounding box center [400, 21] width 5 height 4
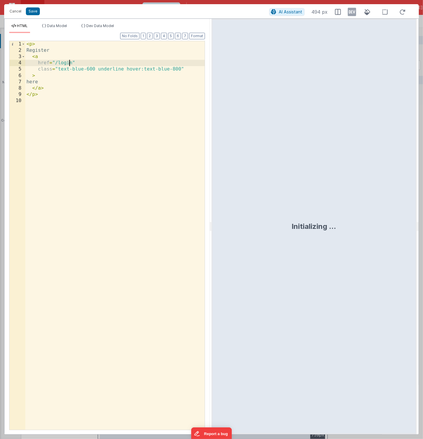
click at [70, 62] on div "< p > Register < a href = "/login" class = "text-blue-600 underline hover:text-…" at bounding box center [115, 241] width 180 height 401
click at [32, 10] on button "Save" at bounding box center [33, 11] width 14 height 8
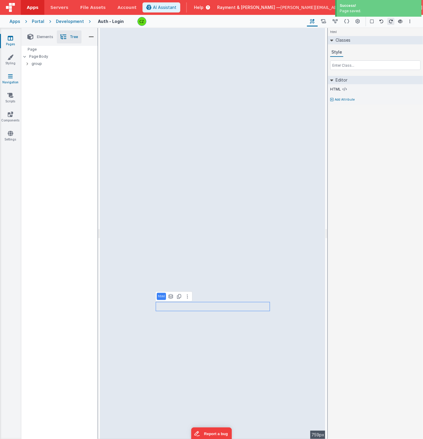
click at [10, 73] on icon at bounding box center [10, 76] width 5 height 6
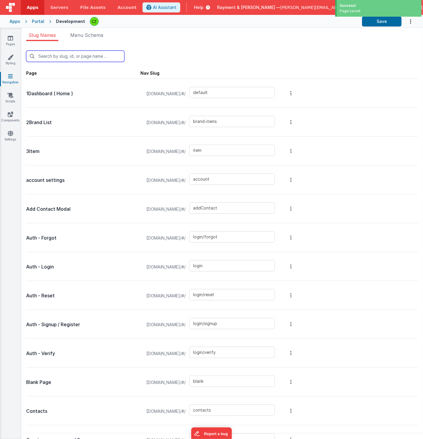
click at [62, 54] on input "text" at bounding box center [75, 56] width 98 height 11
type input "re"
type input "login/reset"
type input "login/signup"
type input "login/reset/success"
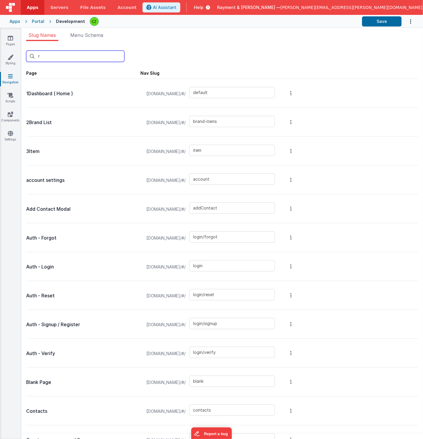
type input "login/forgot/sent"
type input "reg"
type input "login/signup"
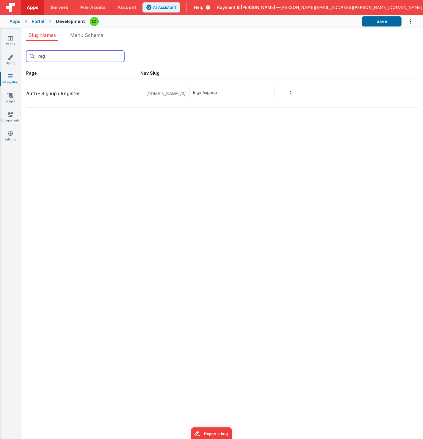
type input "reg"
click at [105, 91] on p "Auth - Signup / Register" at bounding box center [83, 94] width 114 height 8
drag, startPoint x: 271, startPoint y: 93, endPoint x: 221, endPoint y: 94, distance: 50.3
click at [221, 94] on div "raymentcollinsdev.clientportal.cloud/#/ login/signup" at bounding box center [211, 93] width 136 height 23
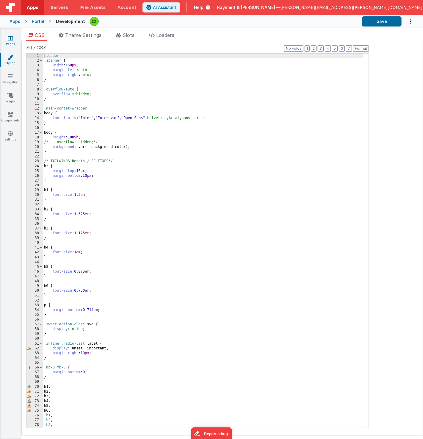
click at [12, 40] on icon at bounding box center [10, 38] width 5 height 6
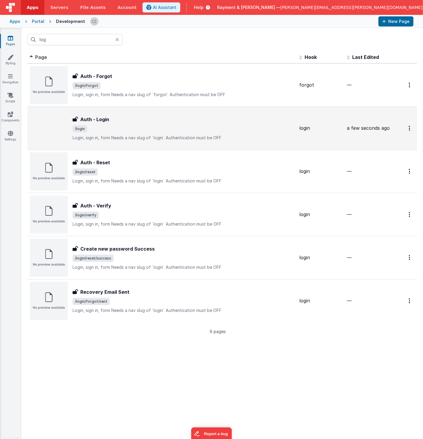
click at [142, 121] on div "Auth - Login" at bounding box center [184, 119] width 222 height 7
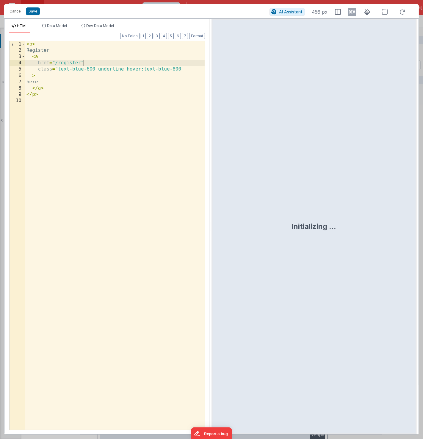
click at [103, 63] on div "< p > Register < a href = "/register" class = "text-blue-600 underline hover:te…" at bounding box center [115, 241] width 180 height 401
click at [34, 10] on button "Save" at bounding box center [33, 11] width 14 height 8
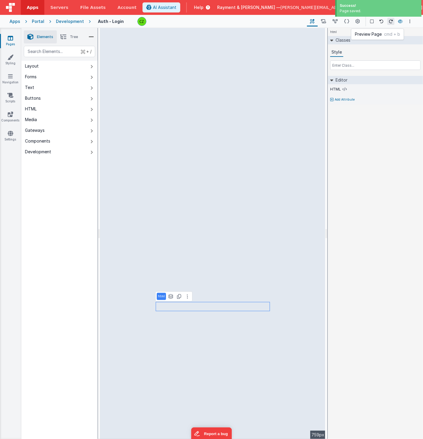
click at [403, 22] on button at bounding box center [400, 21] width 7 height 8
click at [12, 78] on link "Navigation" at bounding box center [10, 79] width 21 height 12
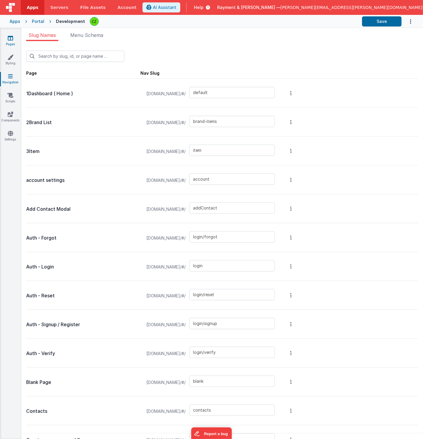
click at [10, 36] on icon at bounding box center [10, 38] width 5 height 6
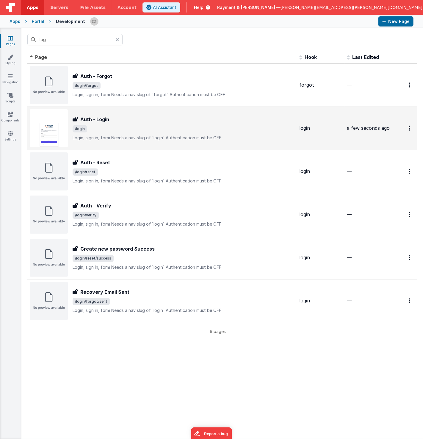
click at [126, 122] on div "Auth - Login" at bounding box center [184, 119] width 222 height 7
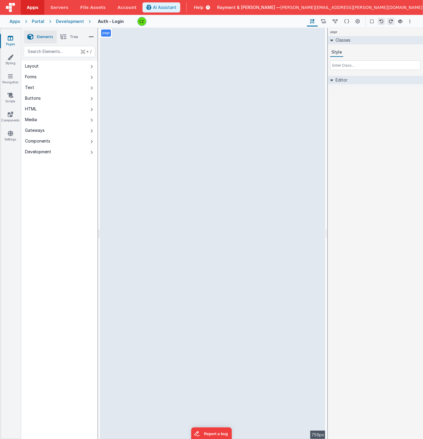
select select "password"
select select "string"
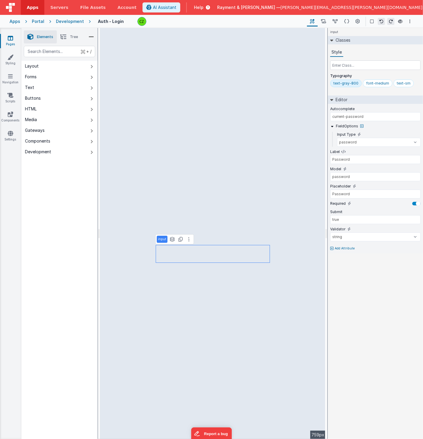
type input "email"
select select "text"
type input "Email"
type input "email"
type input "Email Address"
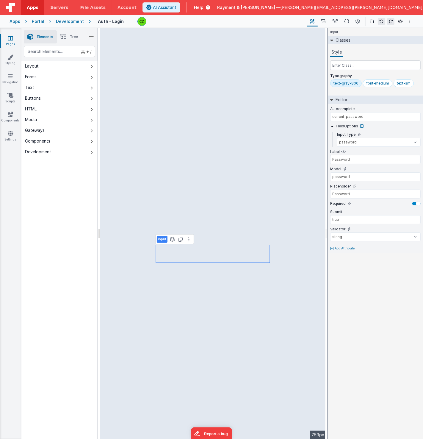
select select "email"
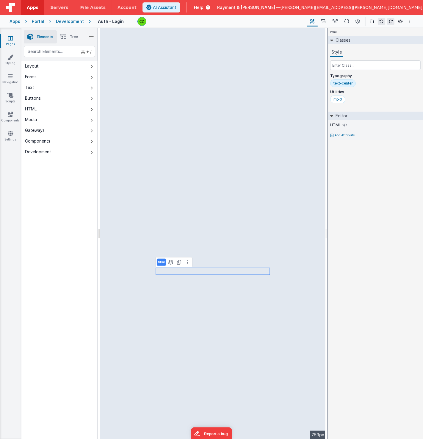
select select "newActionScript2"
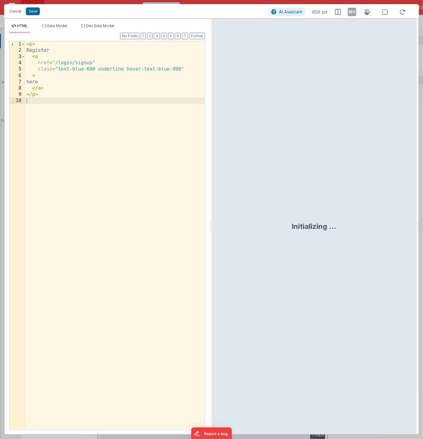
click at [54, 62] on div "< p > Register < a href = "/login/signup" class = "text-blue-600 underline hove…" at bounding box center [115, 241] width 180 height 401
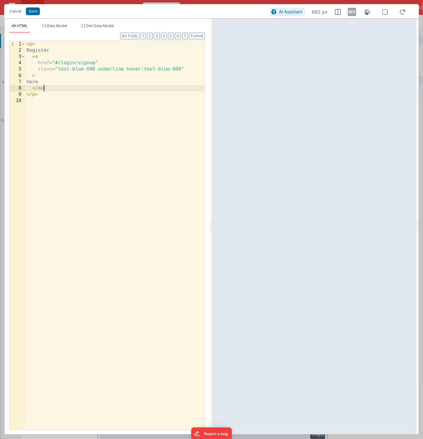
click at [125, 88] on div "< p > Register < a href = "#/login/signup" class = "text-blue-600 underline hov…" at bounding box center [115, 241] width 180 height 401
click at [34, 10] on button "Save" at bounding box center [33, 11] width 14 height 8
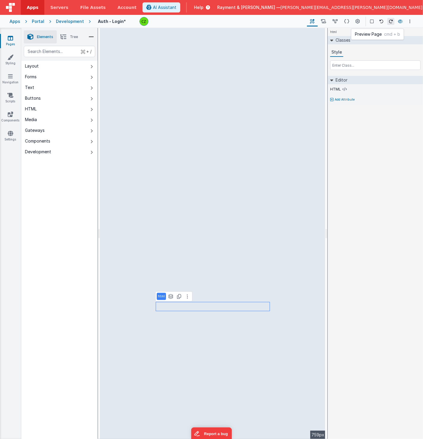
click at [398, 19] on button at bounding box center [400, 21] width 7 height 8
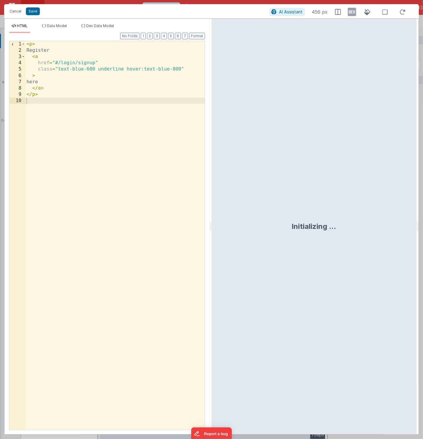
click at [54, 63] on div "< p > Register < a href = "#/login/signup" class = "text-blue-600 underline hov…" at bounding box center [115, 241] width 180 height 401
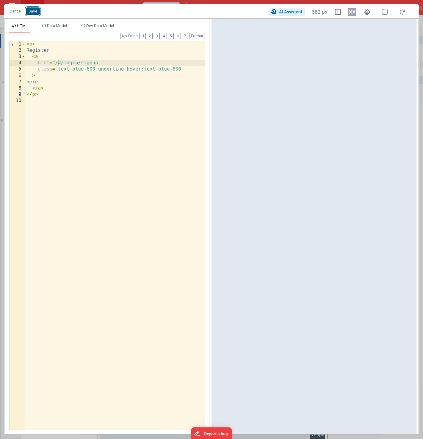
click at [33, 12] on button "Save" at bounding box center [33, 11] width 14 height 8
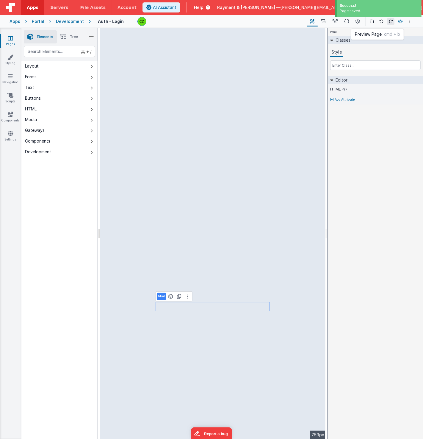
click at [402, 21] on icon at bounding box center [400, 21] width 5 height 4
click at [10, 40] on icon at bounding box center [10, 38] width 5 height 6
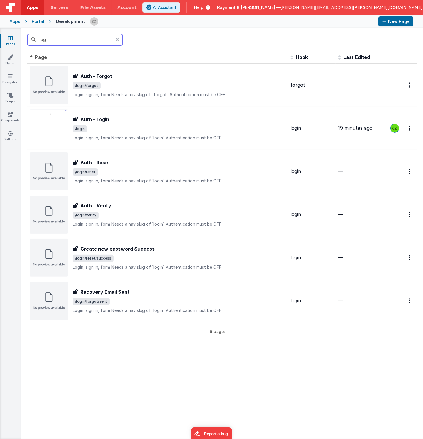
click at [55, 35] on input "log" at bounding box center [74, 39] width 95 height 11
click at [55, 39] on input "log" at bounding box center [74, 39] width 95 height 11
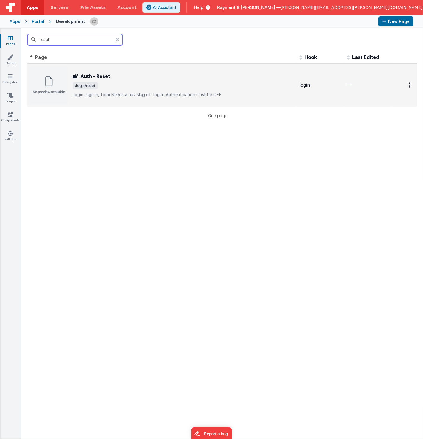
type input "reset"
click at [138, 81] on div "Auth - Reset Auth - Reset /login/reset Login, sign in, formNeeds a nav slug of…" at bounding box center [184, 85] width 222 height 25
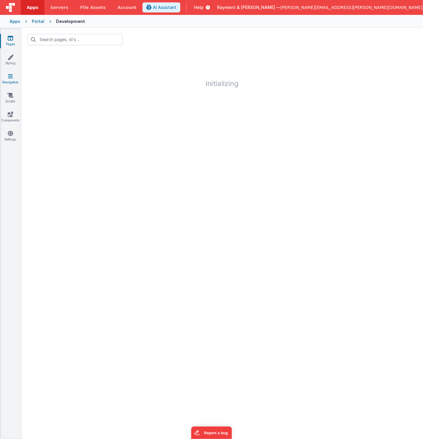
click at [13, 75] on link "Navigation" at bounding box center [10, 79] width 21 height 12
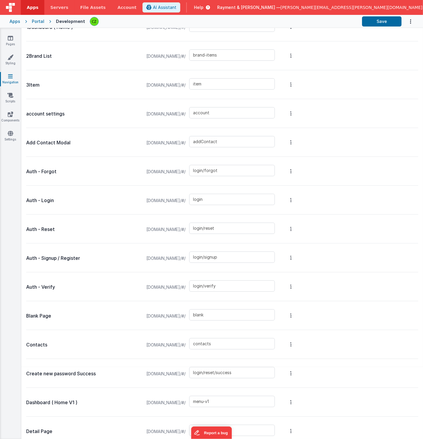
scroll to position [68, 0]
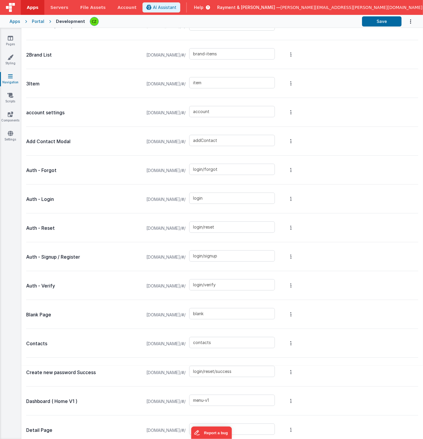
drag, startPoint x: 143, startPoint y: 199, endPoint x: 232, endPoint y: 198, distance: 89.2
click at [233, 198] on div "raymentcollinsdev.clientportal.cloud/#/ login" at bounding box center [211, 199] width 136 height 23
click at [232, 198] on input "login" at bounding box center [232, 197] width 86 height 11
